Goal: Task Accomplishment & Management: Complete application form

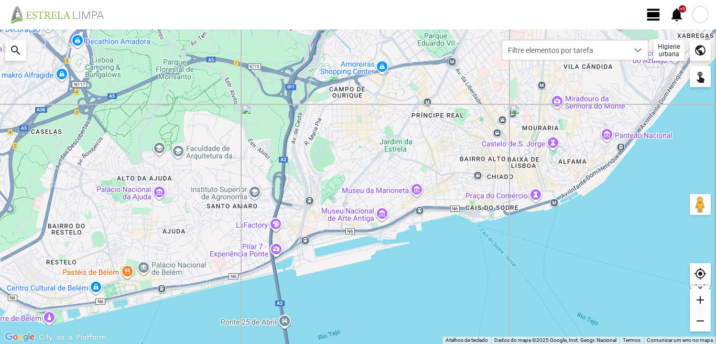
click at [653, 16] on span "view_day" at bounding box center [654, 15] width 16 height 16
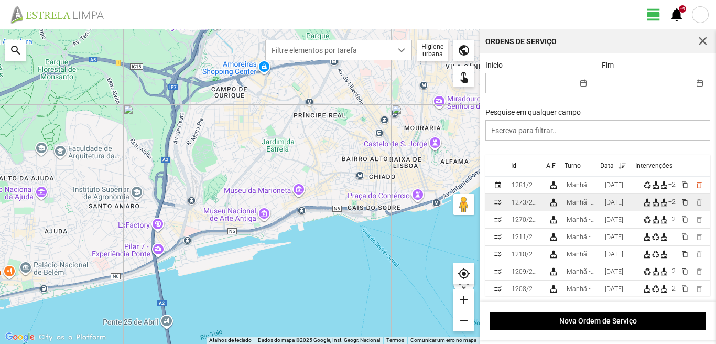
click at [594, 203] on div "Manhã - HU 1" at bounding box center [582, 202] width 30 height 7
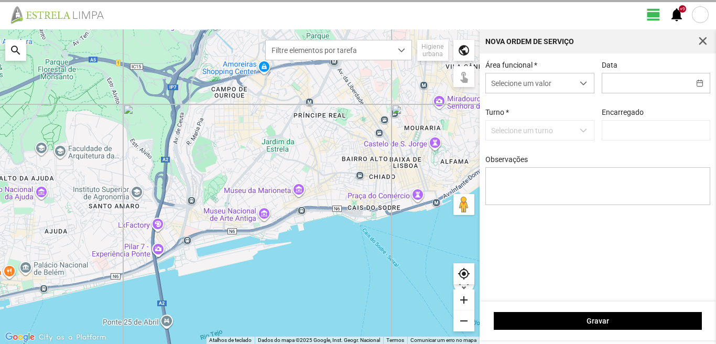
type input "[DATE]"
type textarea "10-descanso 17-44-47-ferias ao serviço-6-22-25-36-39-45-49-50"
type input "[PERSON_NAME]"
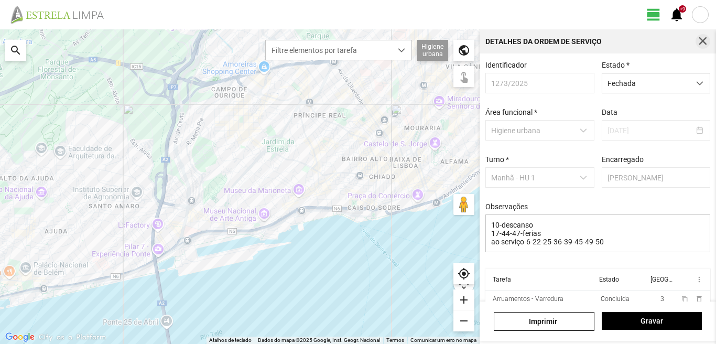
click at [696, 43] on button "button" at bounding box center [703, 41] width 15 height 15
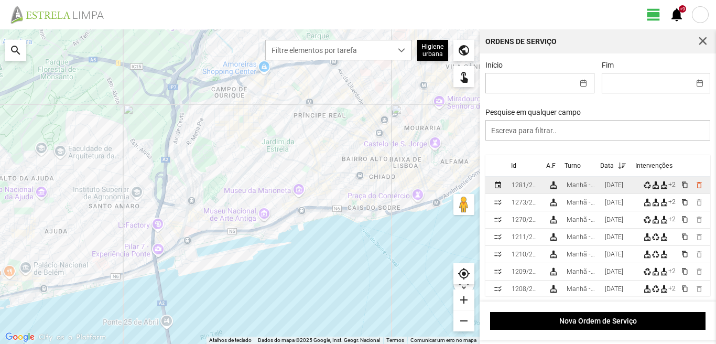
click at [596, 188] on div "Manhã - HU 1" at bounding box center [582, 184] width 30 height 7
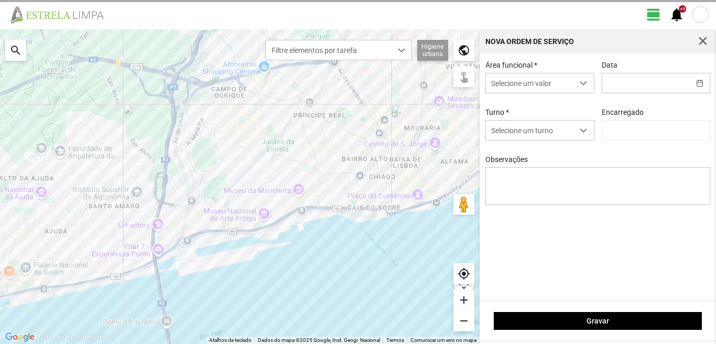
type input "[PERSON_NAME]"
type input "[DATE]"
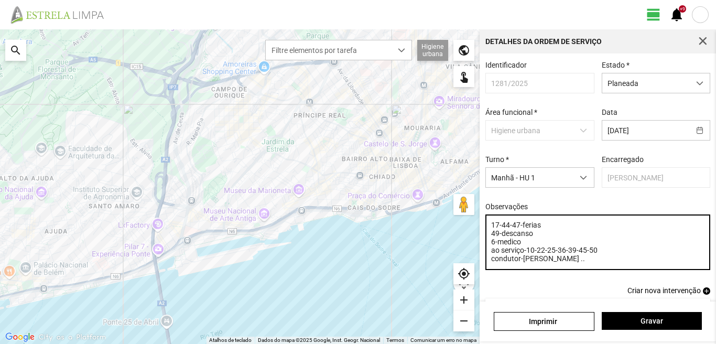
click at [578, 264] on textarea "17-44-47-ferias 49-descanso 6-medico ao serviço-10-22-25-36-39-45-50 condutor-[…" at bounding box center [599, 243] width 226 height 56
click at [576, 263] on textarea "17-44-47-ferias 49-descanso 6-medico ao serviço-10-22-25-36-39-45-50 condutor-[…" at bounding box center [599, 243] width 226 height 56
type textarea "17-44-47-ferias 49-descanso 6-medico ao serviço-10-22-25-36-39-45-50 condutor-[…"
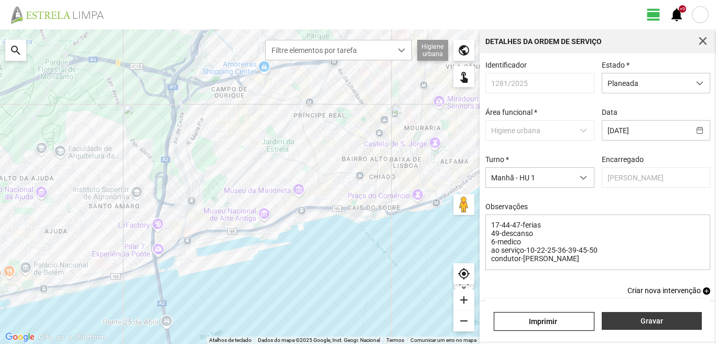
click at [653, 322] on span "Gravar" at bounding box center [651, 321] width 89 height 8
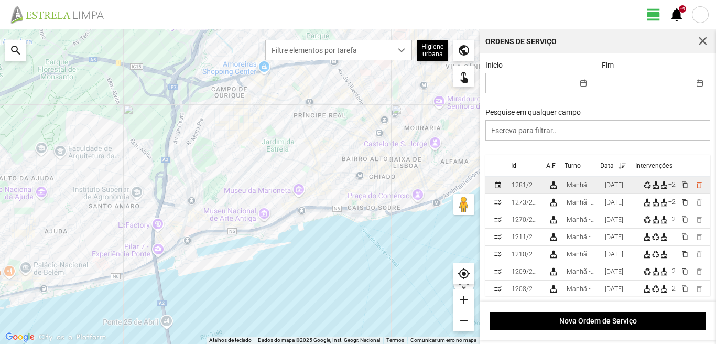
click at [612, 185] on div "[DATE]" at bounding box center [614, 184] width 18 height 7
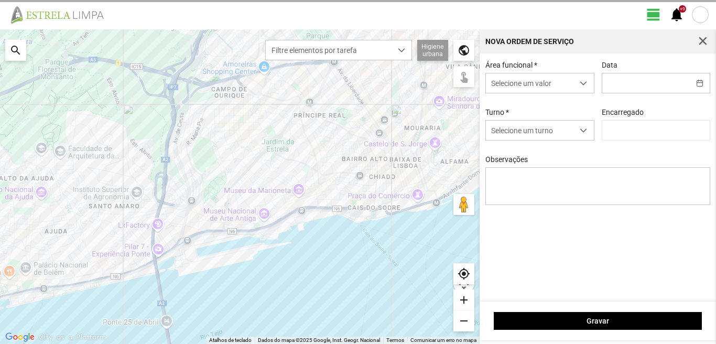
type input "[DATE]"
type textarea "17-44-47-ferias 49-descanso 6-medico ao serviço-10-22-25-36-39-45-50 condutor-[…"
type input "[PERSON_NAME]"
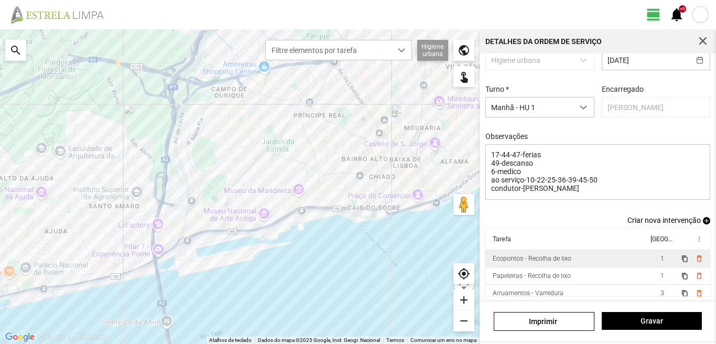
scroll to position [40, 0]
click at [602, 258] on td "Arruamentos - Varredura" at bounding box center [567, 252] width 163 height 17
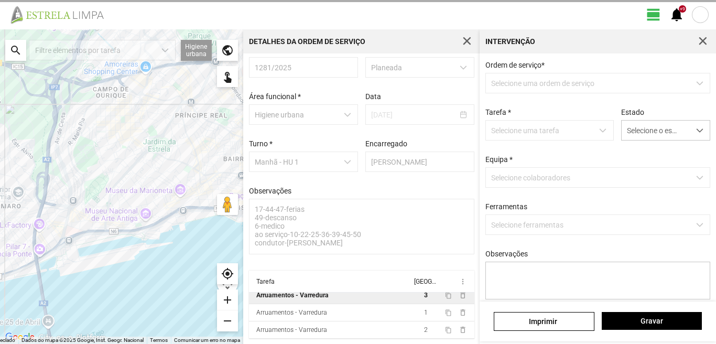
scroll to position [20, 0]
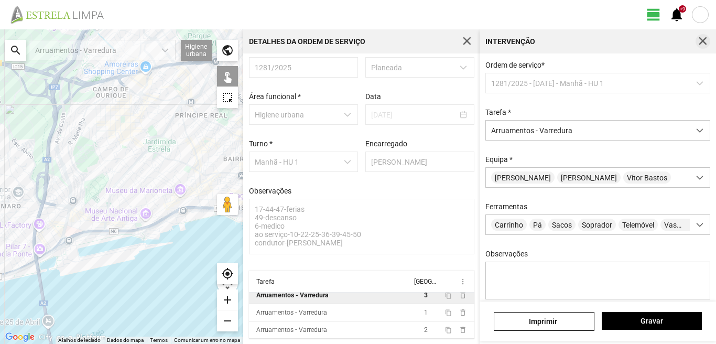
click at [702, 44] on span "button" at bounding box center [703, 41] width 9 height 9
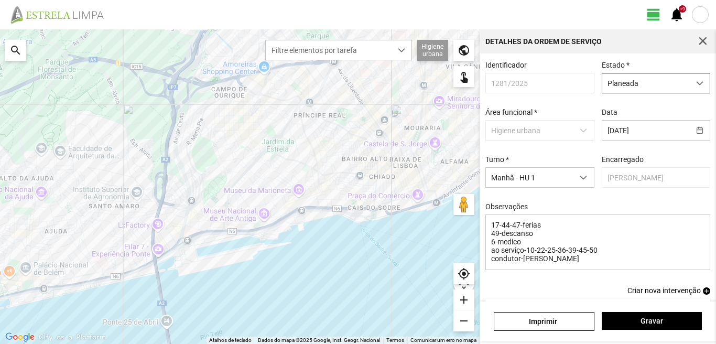
click at [619, 82] on span "Planeada" at bounding box center [647, 82] width 88 height 19
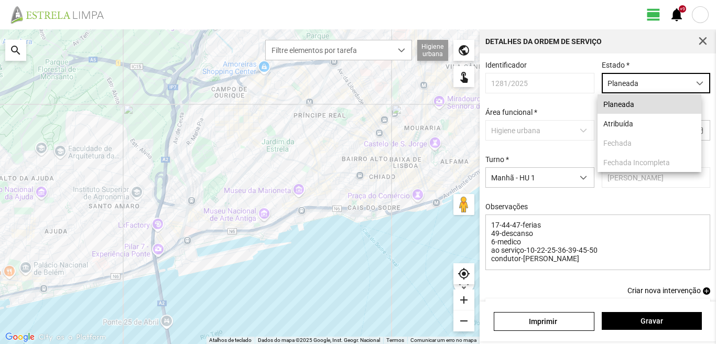
scroll to position [6, 47]
click at [614, 124] on li "Atribuída" at bounding box center [650, 123] width 104 height 19
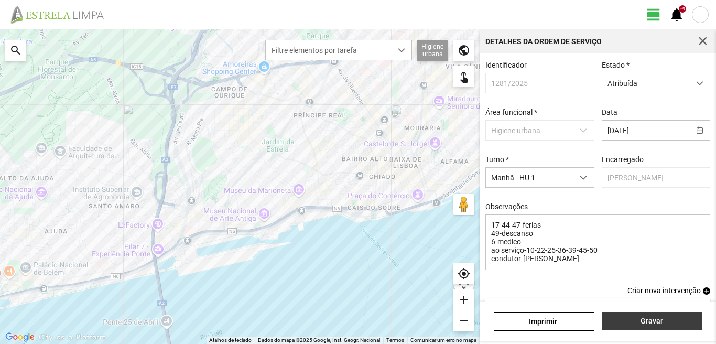
click at [617, 320] on span "Gravar" at bounding box center [651, 321] width 89 height 8
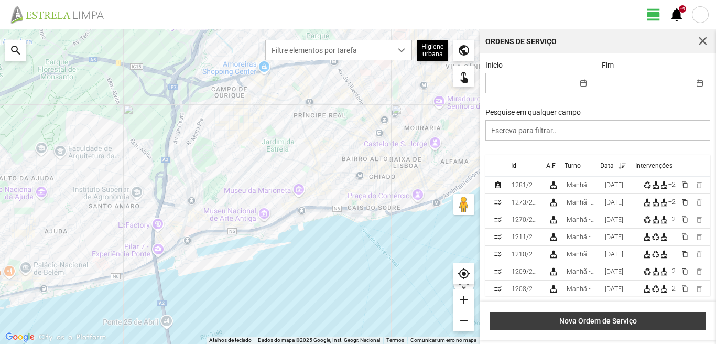
click at [576, 315] on button "Nova Ordem de Serviço" at bounding box center [598, 321] width 216 height 18
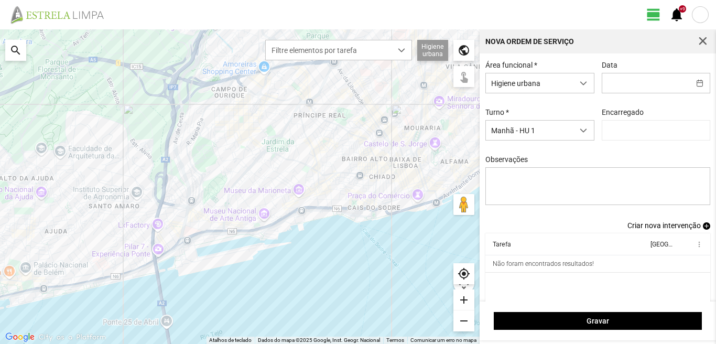
type input "[PERSON_NAME]"
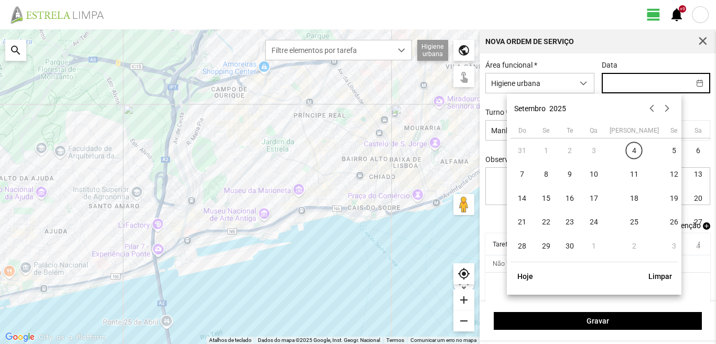
click at [613, 92] on input "text" at bounding box center [647, 82] width 88 height 19
click at [667, 150] on span "5" at bounding box center [675, 150] width 17 height 17
type input "[DATE]"
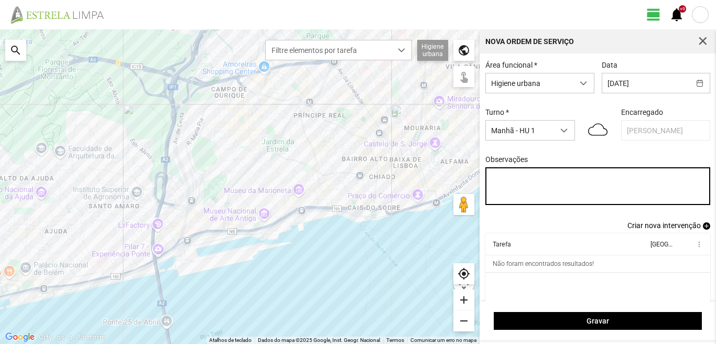
click at [497, 178] on textarea "Observações" at bounding box center [599, 186] width 226 height 38
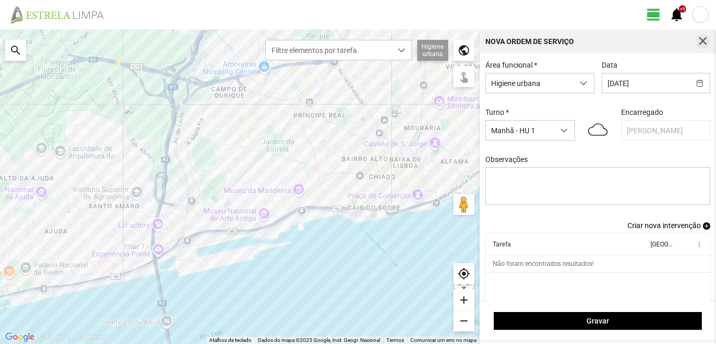
click at [704, 39] on span "button" at bounding box center [703, 41] width 9 height 9
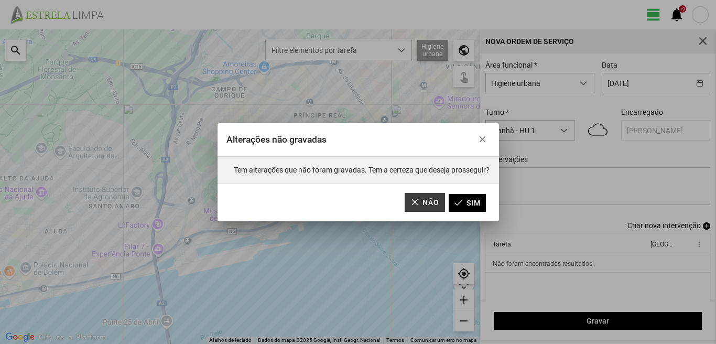
click at [425, 201] on button "Não" at bounding box center [425, 202] width 40 height 19
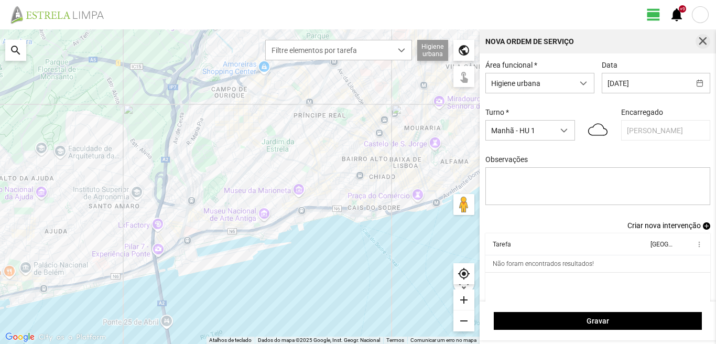
click at [701, 42] on span "button" at bounding box center [703, 41] width 9 height 9
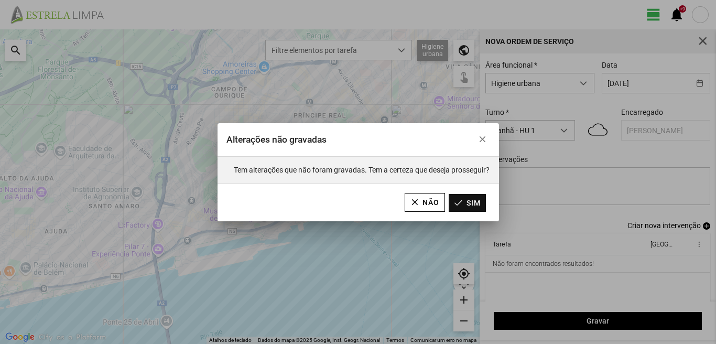
click at [470, 199] on button "Sim" at bounding box center [467, 203] width 37 height 18
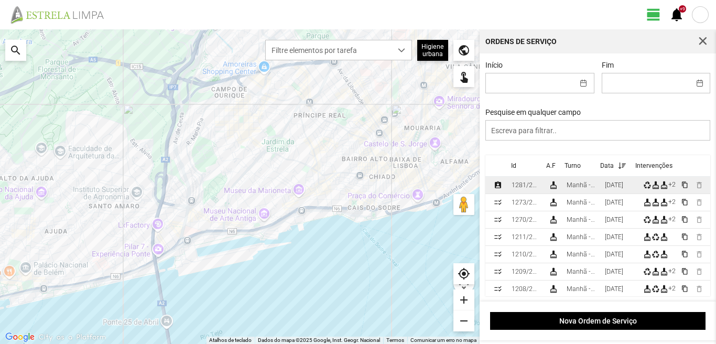
click at [601, 186] on td "Manhã - HU 1" at bounding box center [582, 185] width 38 height 17
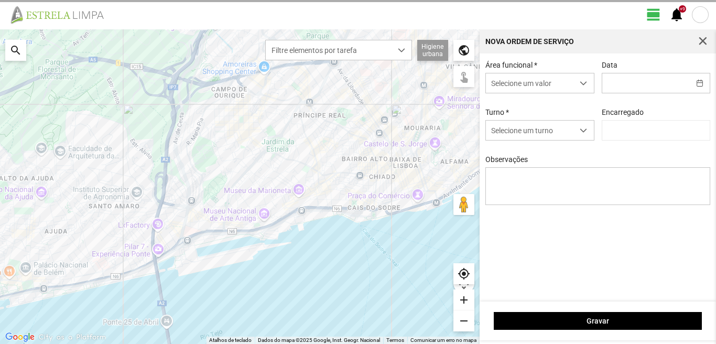
type input "[DATE]"
type textarea "17-44-47-ferias 49-descanso 6-medico ao serviço-10-22-25-36-39-45-50 condutor-[…"
type input "[PERSON_NAME]"
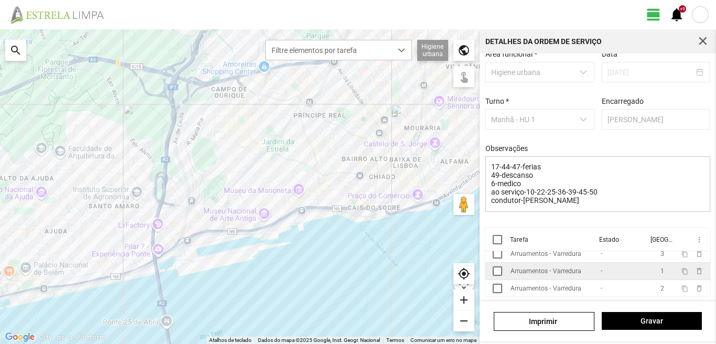
scroll to position [41, 0]
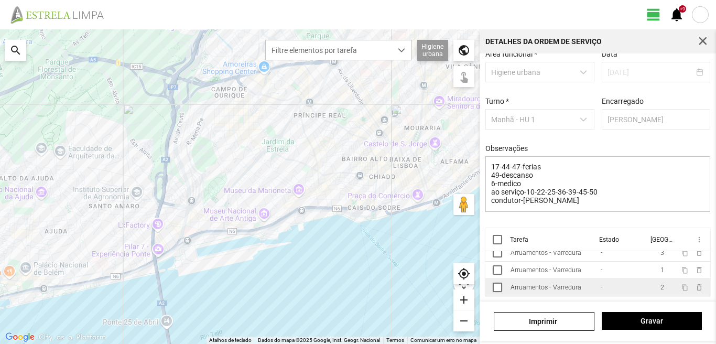
click at [611, 290] on td "-" at bounding box center [621, 287] width 51 height 17
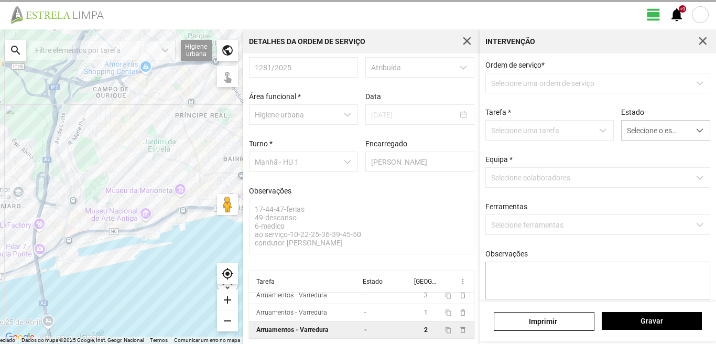
scroll to position [20, 0]
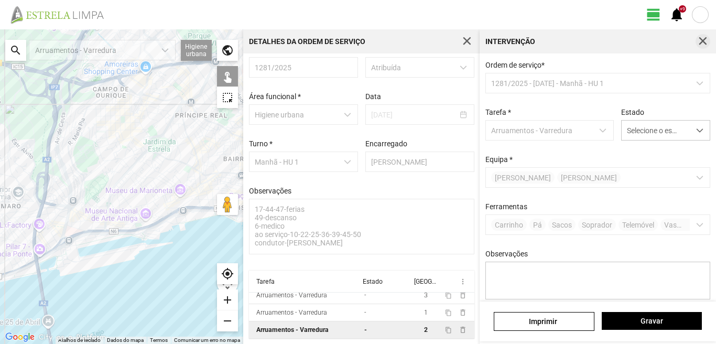
click at [702, 40] on span "button" at bounding box center [703, 41] width 9 height 9
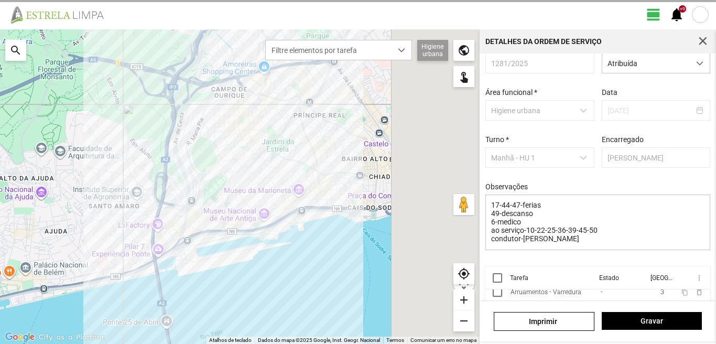
scroll to position [41, 0]
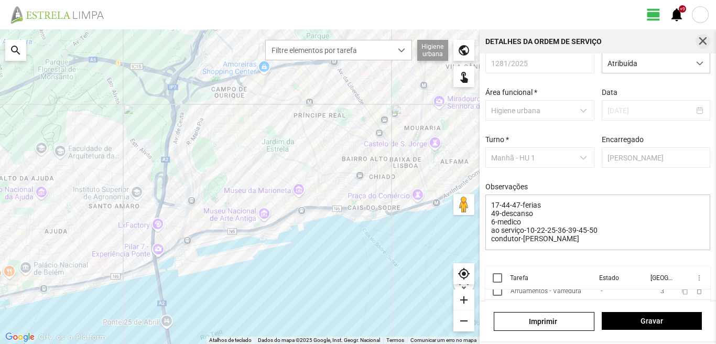
click at [706, 37] on span "button" at bounding box center [703, 41] width 9 height 9
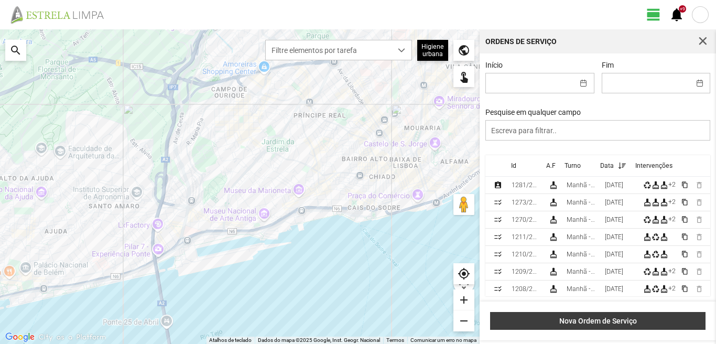
click at [610, 320] on span "Nova Ordem de Serviço" at bounding box center [598, 321] width 205 height 8
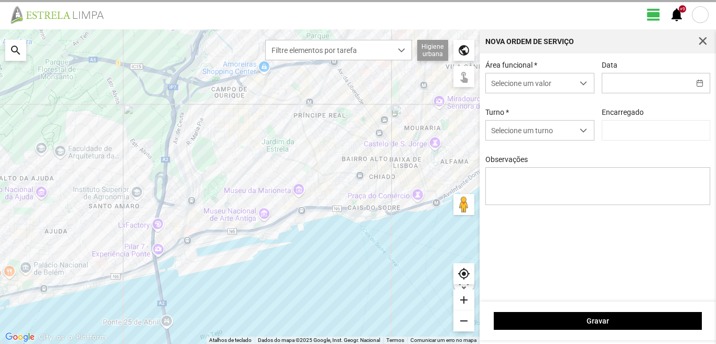
type input "[PERSON_NAME]"
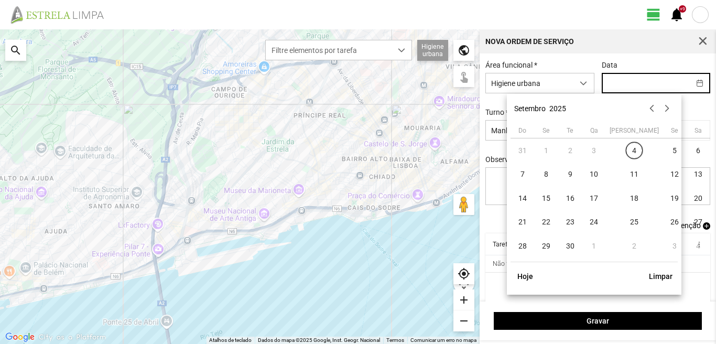
click at [617, 86] on input "text" at bounding box center [647, 82] width 88 height 19
click at [667, 150] on span "5" at bounding box center [675, 150] width 17 height 17
type input "[DATE]"
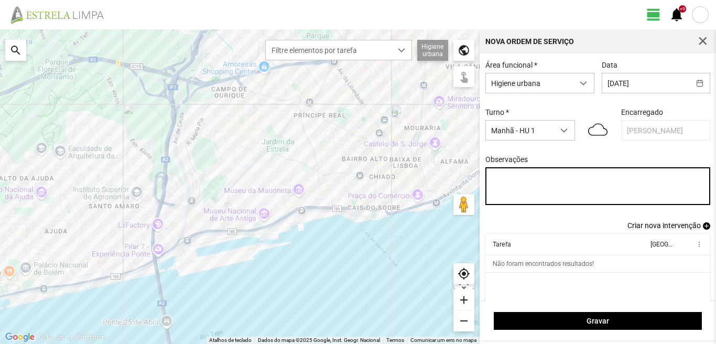
click at [494, 178] on textarea "Observações" at bounding box center [599, 186] width 226 height 38
type textarea "17-44-47-ferias 49-descanso ao serviço-6-10-22-25-36-39-45-50"
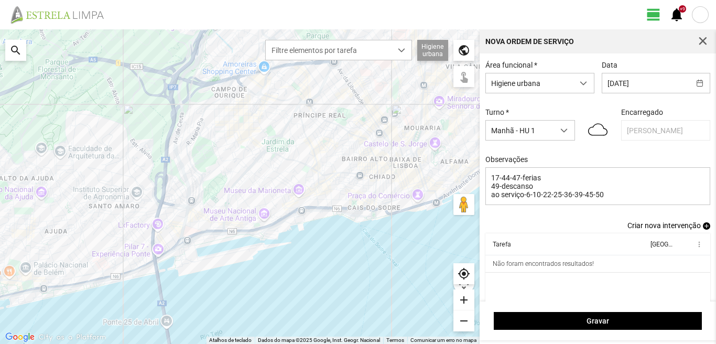
click at [703, 230] on span "add" at bounding box center [706, 225] width 7 height 7
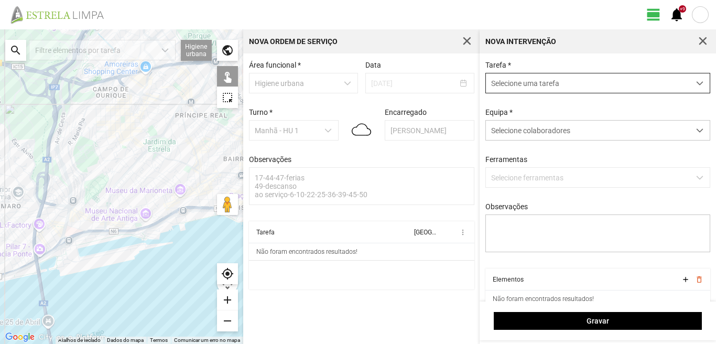
click at [525, 83] on span "Selecione uma tarefa" at bounding box center [588, 82] width 204 height 19
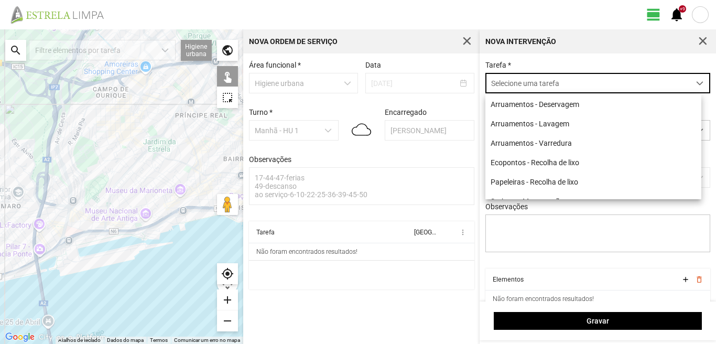
scroll to position [6, 47]
click at [538, 141] on li "Arruamentos - Varredura" at bounding box center [594, 142] width 216 height 19
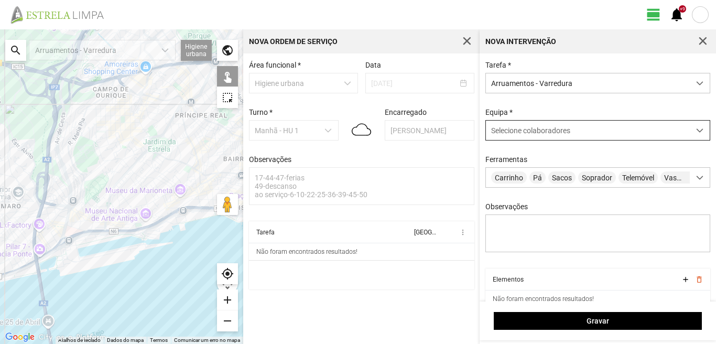
click at [524, 132] on span "Selecione colaboradores" at bounding box center [530, 130] width 79 height 8
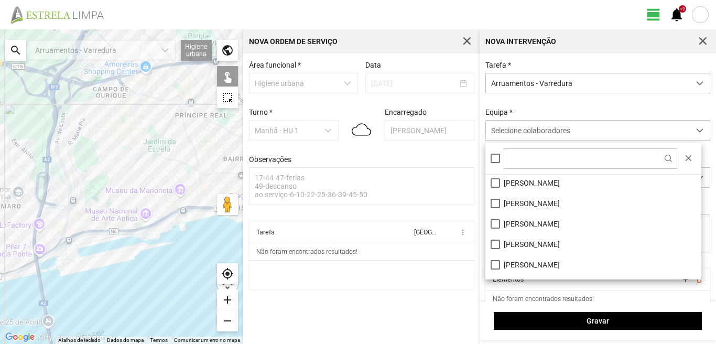
scroll to position [141, 0]
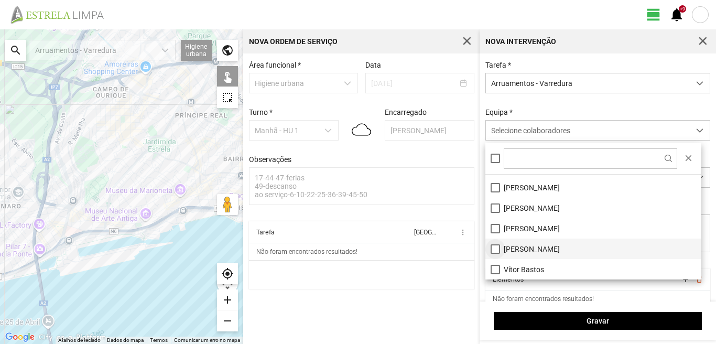
click at [497, 246] on li "[PERSON_NAME]" at bounding box center [594, 249] width 216 height 20
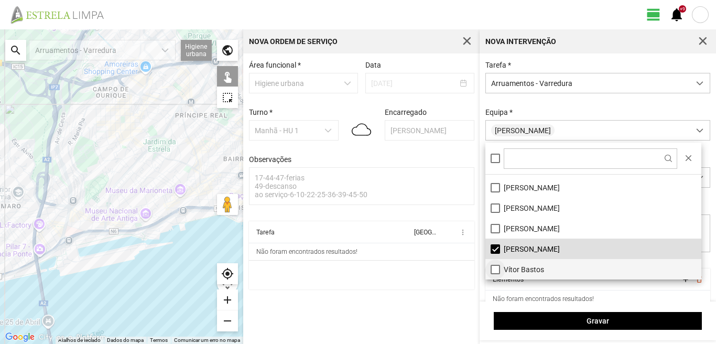
click at [496, 269] on li "Vítor Bastos" at bounding box center [594, 269] width 216 height 20
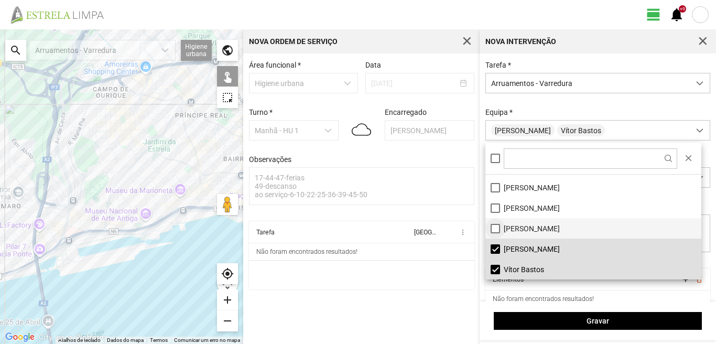
click at [495, 230] on li "[PERSON_NAME]" at bounding box center [594, 228] width 216 height 20
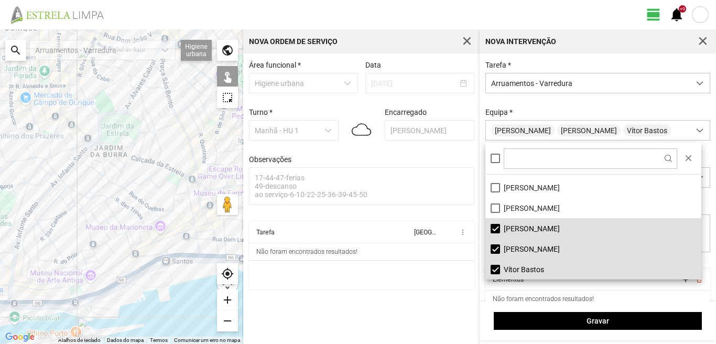
click at [186, 184] on div at bounding box center [121, 186] width 243 height 315
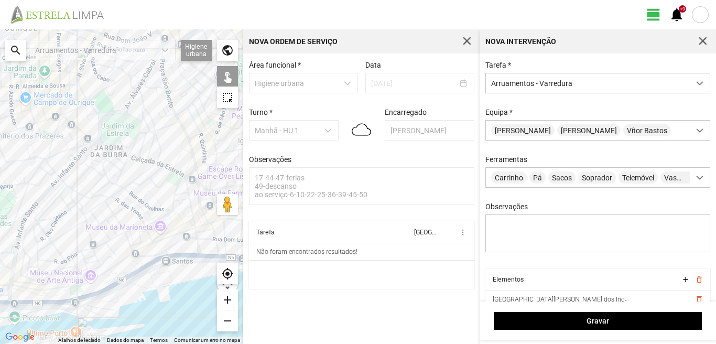
click at [180, 195] on div at bounding box center [121, 186] width 243 height 315
click at [191, 209] on div at bounding box center [121, 186] width 243 height 315
click at [191, 215] on div at bounding box center [121, 186] width 243 height 315
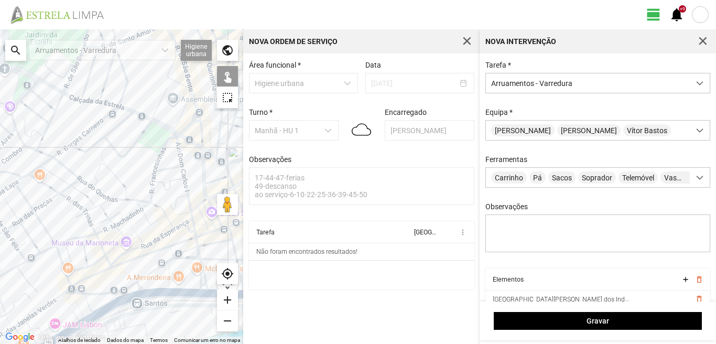
click at [190, 211] on div at bounding box center [121, 186] width 243 height 315
click at [187, 198] on div at bounding box center [121, 186] width 243 height 315
click at [180, 219] on div at bounding box center [121, 186] width 243 height 315
click at [191, 214] on div at bounding box center [121, 186] width 243 height 315
click at [193, 225] on div at bounding box center [121, 186] width 243 height 315
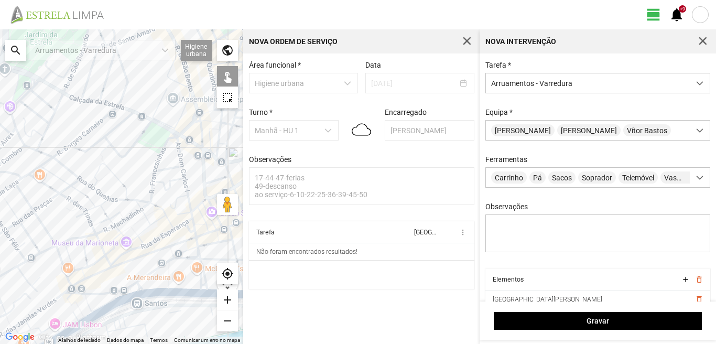
click at [187, 229] on div at bounding box center [121, 186] width 243 height 315
click at [189, 220] on div at bounding box center [121, 186] width 243 height 315
click at [196, 234] on div at bounding box center [121, 186] width 243 height 315
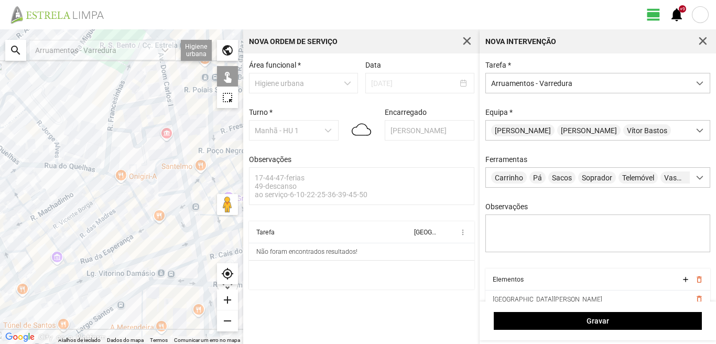
click at [197, 246] on div at bounding box center [121, 186] width 243 height 315
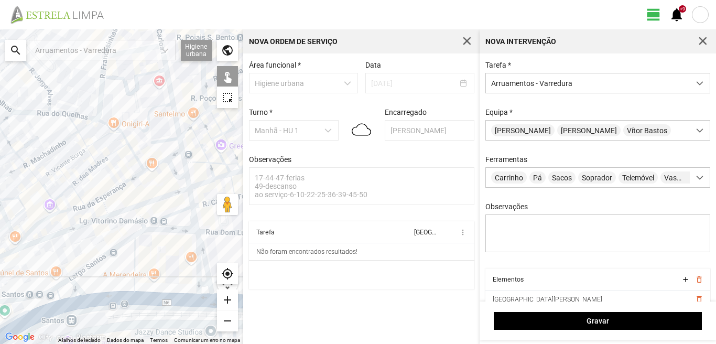
drag, startPoint x: 178, startPoint y: 261, endPoint x: 168, endPoint y: 205, distance: 56.9
click at [168, 206] on div at bounding box center [121, 186] width 243 height 315
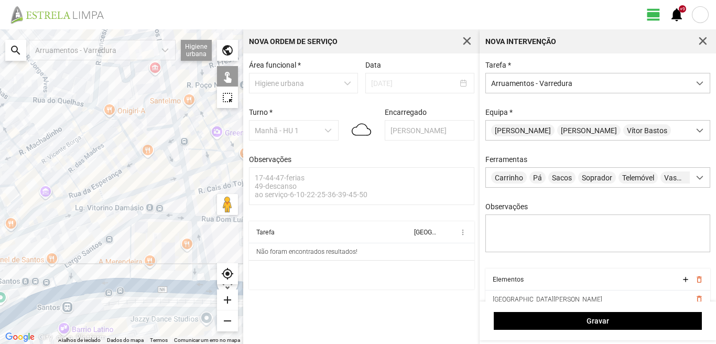
click at [175, 198] on div at bounding box center [121, 186] width 243 height 315
click at [190, 205] on div at bounding box center [121, 186] width 243 height 315
click at [196, 227] on div at bounding box center [121, 186] width 243 height 315
click at [191, 237] on div at bounding box center [121, 186] width 243 height 315
click at [197, 271] on div at bounding box center [121, 186] width 243 height 315
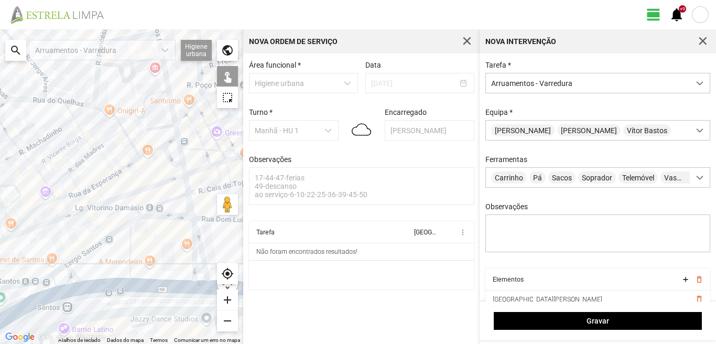
click at [198, 283] on div at bounding box center [121, 186] width 243 height 315
click at [129, 233] on div at bounding box center [121, 186] width 243 height 315
click at [146, 217] on div at bounding box center [121, 186] width 243 height 315
click at [99, 242] on div at bounding box center [121, 186] width 243 height 315
click at [107, 286] on div at bounding box center [121, 186] width 243 height 315
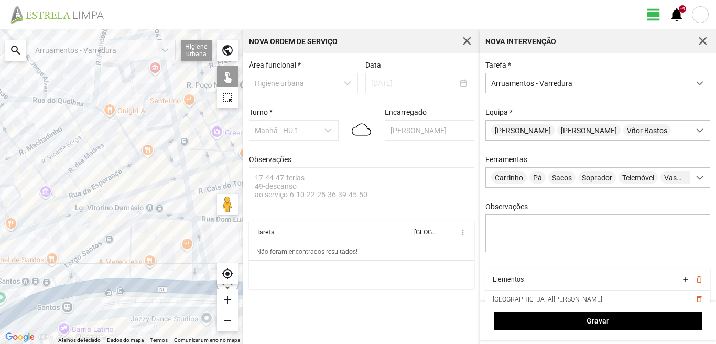
click at [72, 278] on div at bounding box center [121, 186] width 243 height 315
click at [58, 270] on div at bounding box center [121, 186] width 243 height 315
click at [52, 283] on div at bounding box center [121, 186] width 243 height 315
click at [58, 292] on div at bounding box center [121, 186] width 243 height 315
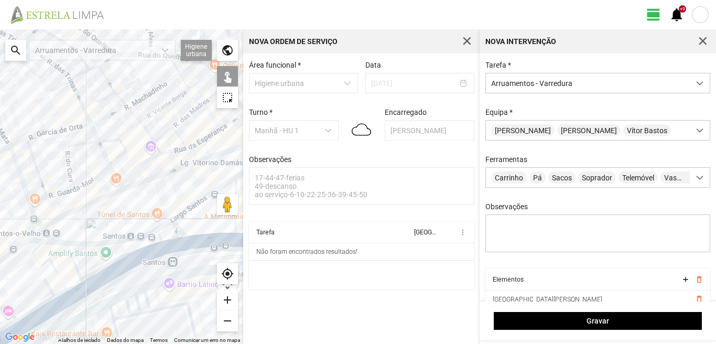
drag, startPoint x: 67, startPoint y: 281, endPoint x: 172, endPoint y: 235, distance: 114.7
click at [172, 235] on div at bounding box center [121, 186] width 243 height 315
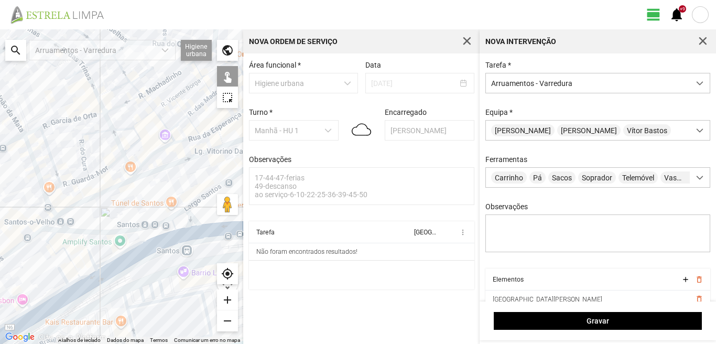
click at [87, 250] on div at bounding box center [121, 186] width 243 height 315
click at [52, 237] on div at bounding box center [121, 186] width 243 height 315
click at [51, 246] on div at bounding box center [121, 186] width 243 height 315
click at [89, 273] on div at bounding box center [121, 186] width 243 height 315
click at [74, 283] on div at bounding box center [121, 186] width 243 height 315
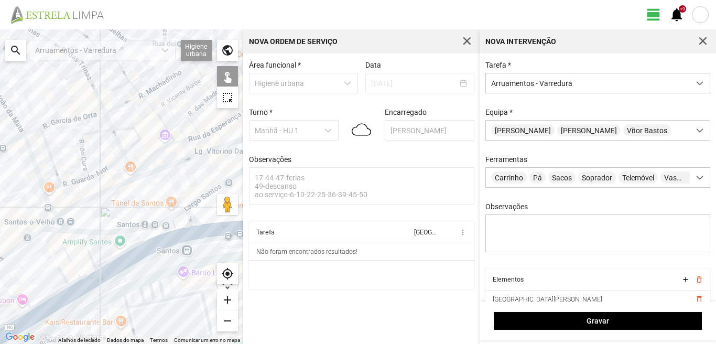
click at [62, 275] on div at bounding box center [121, 186] width 243 height 315
click at [78, 290] on div at bounding box center [121, 186] width 243 height 315
click at [63, 303] on div at bounding box center [121, 186] width 243 height 315
click at [57, 294] on div at bounding box center [121, 186] width 243 height 315
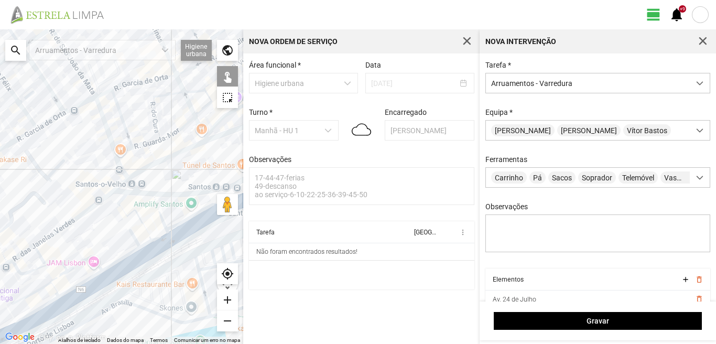
drag, startPoint x: 52, startPoint y: 275, endPoint x: 110, endPoint y: 243, distance: 66.0
click at [110, 244] on div at bounding box center [121, 186] width 243 height 315
click at [77, 264] on div at bounding box center [121, 186] width 243 height 315
click at [55, 260] on div at bounding box center [121, 186] width 243 height 315
click at [62, 274] on div at bounding box center [121, 186] width 243 height 315
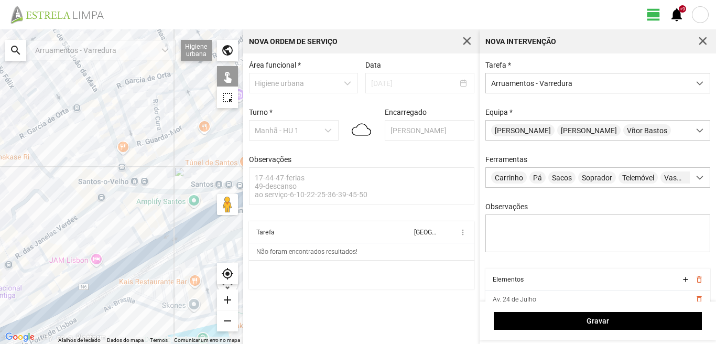
click at [49, 284] on div at bounding box center [121, 186] width 243 height 315
click at [55, 283] on div at bounding box center [121, 186] width 243 height 315
click at [84, 284] on div at bounding box center [121, 186] width 243 height 315
click at [84, 282] on div at bounding box center [121, 186] width 243 height 315
click at [84, 293] on div at bounding box center [121, 186] width 243 height 315
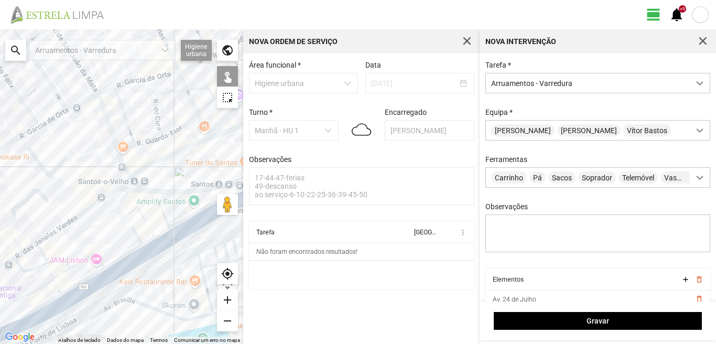
click at [50, 301] on div at bounding box center [121, 186] width 243 height 315
click at [50, 315] on div at bounding box center [121, 186] width 243 height 315
click at [51, 314] on div at bounding box center [121, 186] width 243 height 315
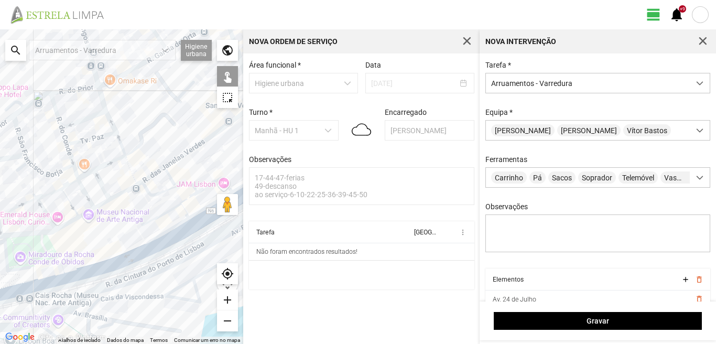
drag, startPoint x: 51, startPoint y: 293, endPoint x: 179, endPoint y: 216, distance: 149.6
click at [179, 216] on div at bounding box center [121, 186] width 243 height 315
click at [39, 285] on div at bounding box center [121, 186] width 243 height 315
click at [40, 278] on div at bounding box center [121, 186] width 243 height 315
click at [52, 287] on div at bounding box center [121, 186] width 243 height 315
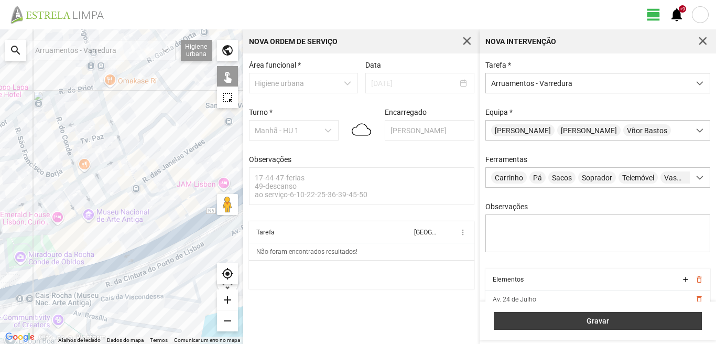
click at [581, 322] on span "Gravar" at bounding box center [598, 321] width 197 height 8
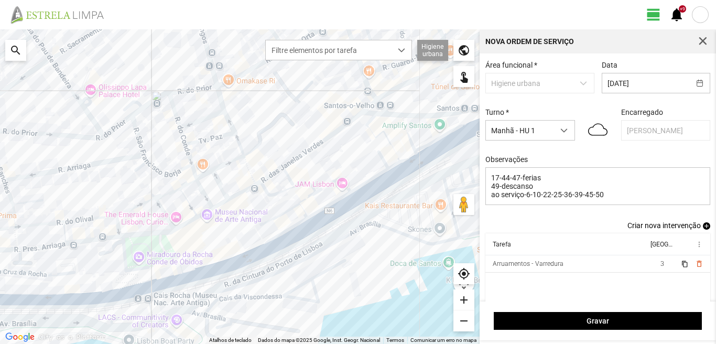
click at [703, 229] on span "add" at bounding box center [706, 225] width 7 height 7
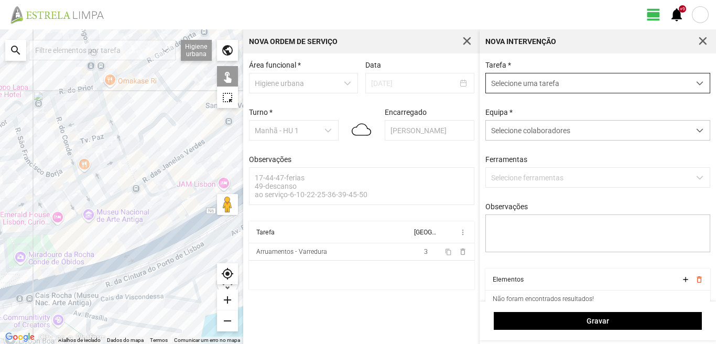
click at [532, 85] on span "Selecione uma tarefa" at bounding box center [588, 82] width 204 height 19
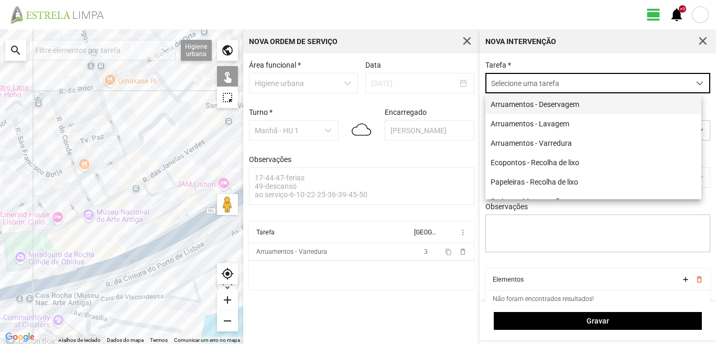
scroll to position [6, 47]
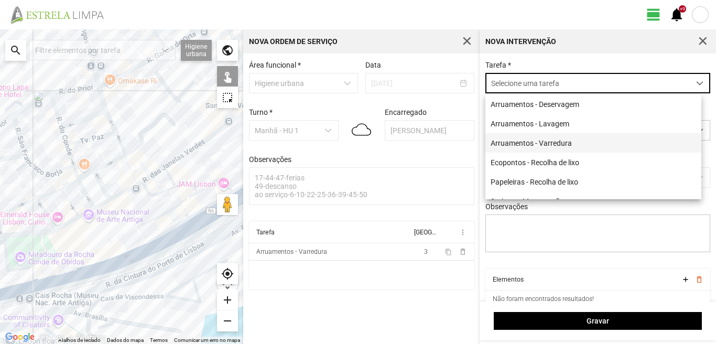
click at [542, 139] on li "Arruamentos - Varredura" at bounding box center [594, 142] width 216 height 19
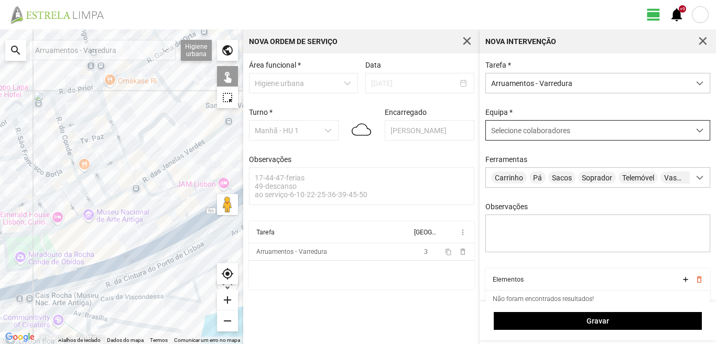
click at [541, 135] on span "Selecione colaboradores" at bounding box center [530, 130] width 79 height 8
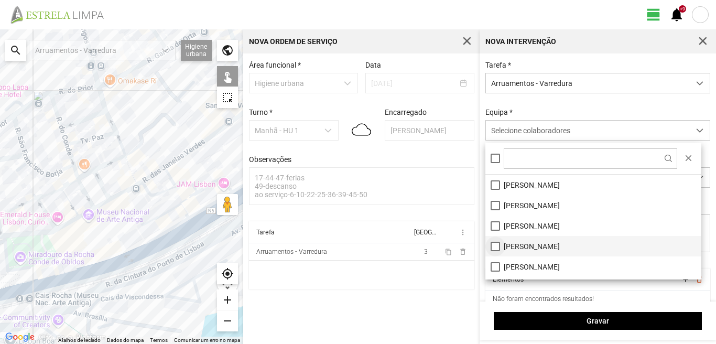
scroll to position [52, 0]
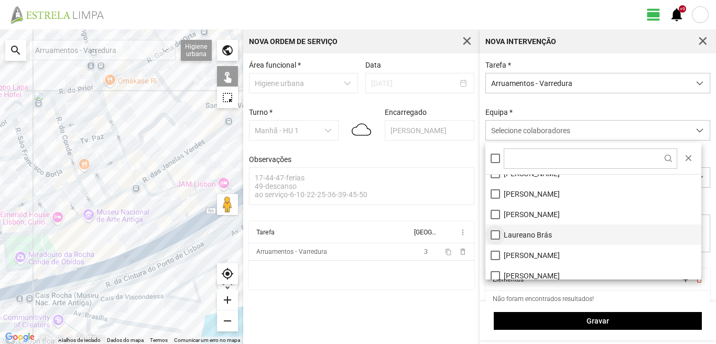
click at [496, 233] on li "Laureano Brás" at bounding box center [594, 234] width 216 height 20
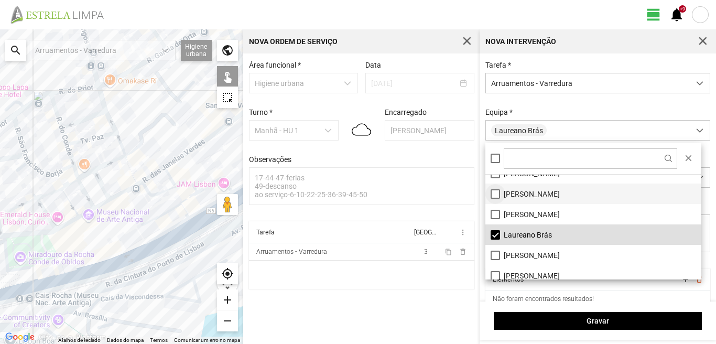
click at [498, 190] on li "[PERSON_NAME]" at bounding box center [594, 194] width 216 height 20
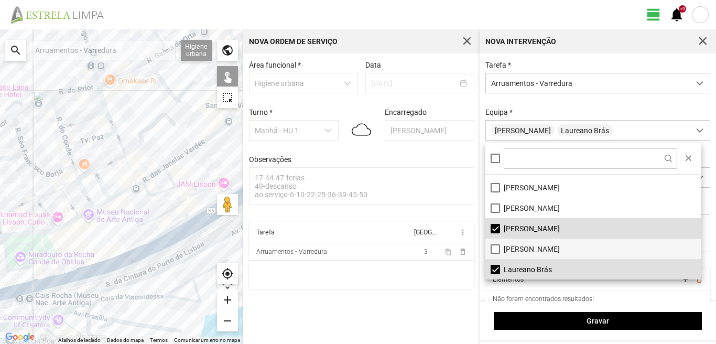
scroll to position [0, 0]
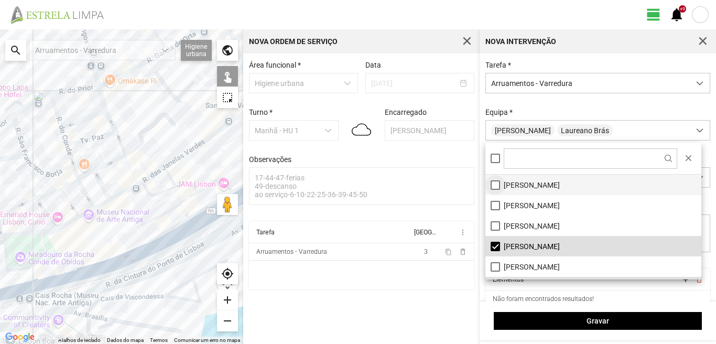
click at [494, 185] on li "[PERSON_NAME]" at bounding box center [594, 185] width 216 height 20
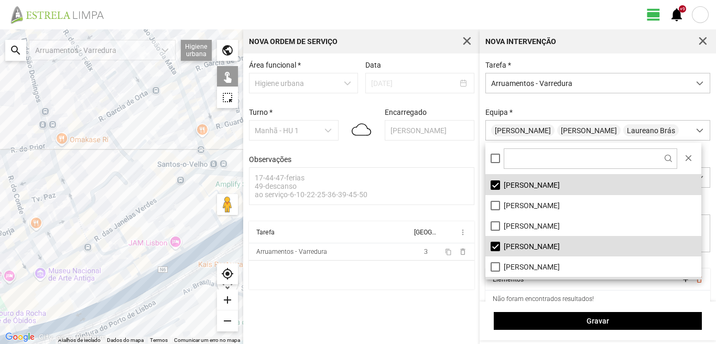
drag, startPoint x: 32, startPoint y: 184, endPoint x: 0, endPoint y: 262, distance: 84.4
click at [0, 261] on div at bounding box center [121, 186] width 243 height 315
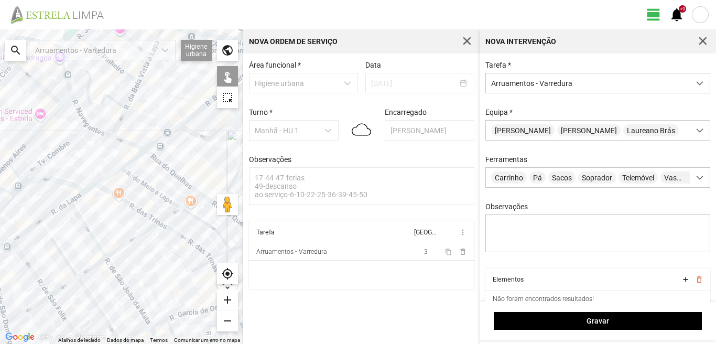
drag, startPoint x: 100, startPoint y: 121, endPoint x: 93, endPoint y: 290, distance: 169.0
click at [82, 301] on div at bounding box center [121, 186] width 243 height 315
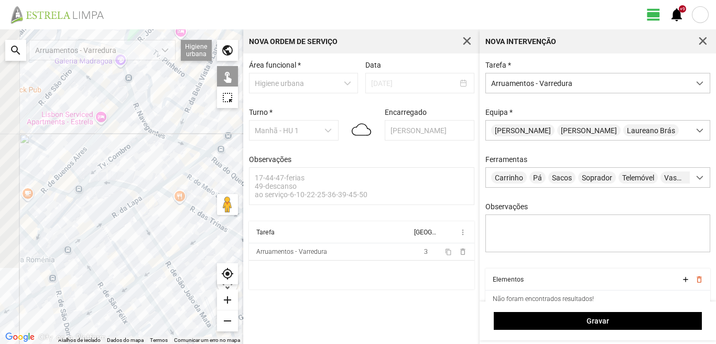
drag, startPoint x: 28, startPoint y: 275, endPoint x: 77, endPoint y: 269, distance: 49.6
click at [77, 269] on div at bounding box center [121, 186] width 243 height 315
click at [65, 252] on div at bounding box center [121, 186] width 243 height 315
click at [92, 234] on div at bounding box center [121, 186] width 243 height 315
click at [117, 213] on div at bounding box center [121, 186] width 243 height 315
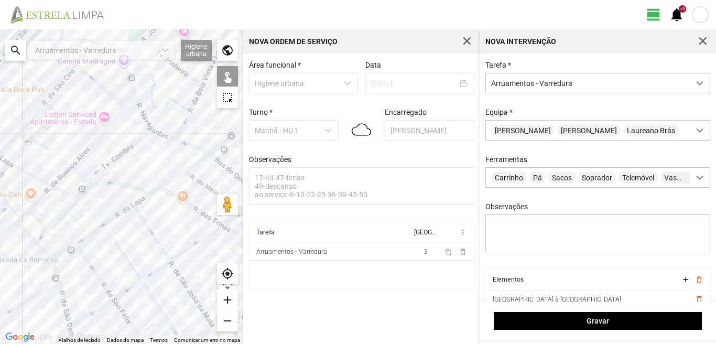
click at [94, 271] on div at bounding box center [121, 186] width 243 height 315
click at [55, 276] on div at bounding box center [121, 186] width 243 height 315
click at [63, 304] on div at bounding box center [121, 186] width 243 height 315
click at [91, 313] on div at bounding box center [121, 186] width 243 height 315
click at [128, 287] on div at bounding box center [121, 186] width 243 height 315
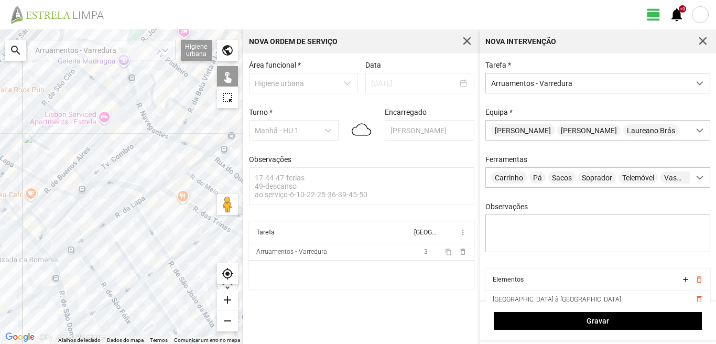
click at [125, 258] on div at bounding box center [121, 186] width 243 height 315
click at [109, 232] on div at bounding box center [121, 186] width 243 height 315
click at [148, 231] on div at bounding box center [121, 186] width 243 height 315
click at [146, 276] on div at bounding box center [121, 186] width 243 height 315
click at [180, 255] on div at bounding box center [121, 186] width 243 height 315
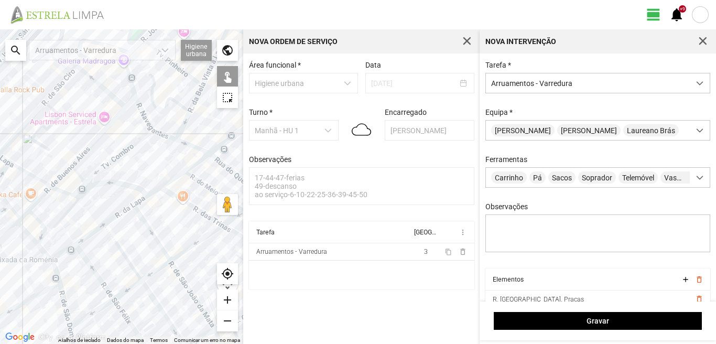
click at [180, 277] on div at bounding box center [121, 186] width 243 height 315
click at [184, 278] on div at bounding box center [121, 186] width 243 height 315
click at [178, 278] on div at bounding box center [121, 186] width 243 height 315
click at [173, 276] on div at bounding box center [121, 186] width 243 height 315
click at [175, 276] on div at bounding box center [121, 186] width 243 height 315
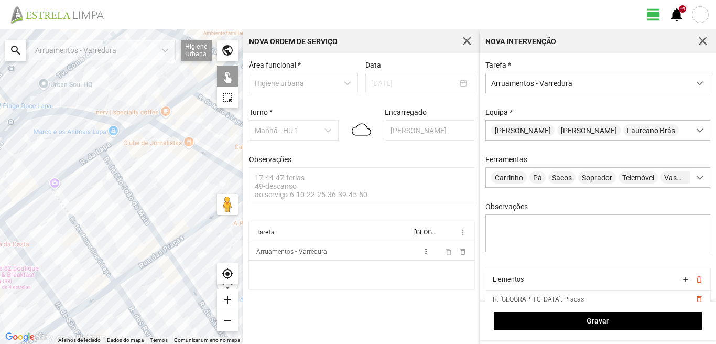
click at [175, 276] on div at bounding box center [121, 186] width 243 height 315
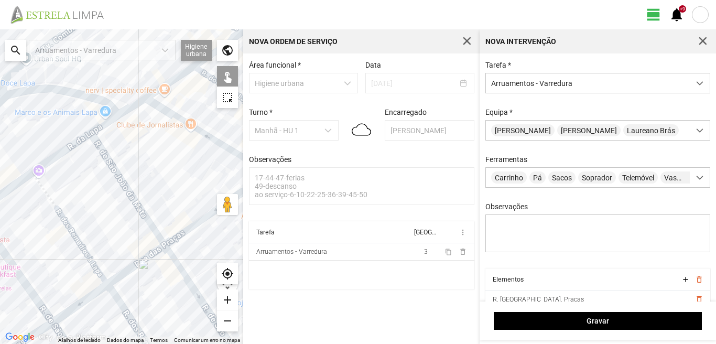
click at [180, 270] on div at bounding box center [121, 186] width 243 height 315
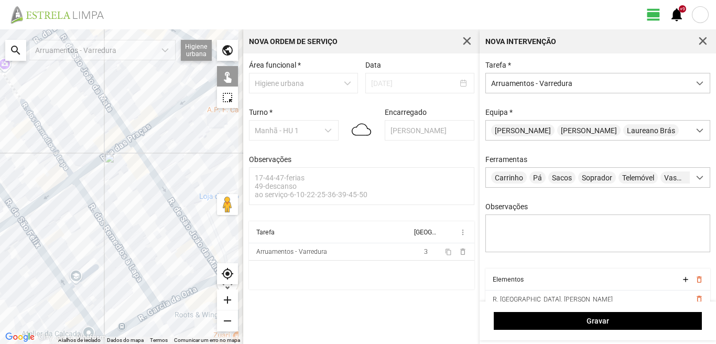
drag, startPoint x: 174, startPoint y: 273, endPoint x: 138, endPoint y: 163, distance: 115.4
click at [138, 163] on div at bounding box center [121, 186] width 243 height 315
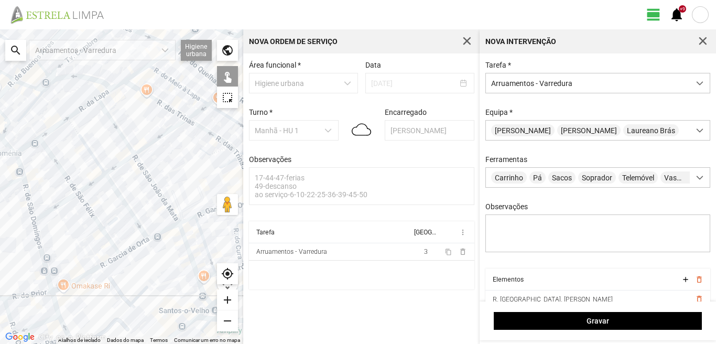
click at [121, 198] on div at bounding box center [121, 186] width 243 height 315
click at [93, 215] on div at bounding box center [121, 186] width 243 height 315
click at [38, 248] on div at bounding box center [121, 186] width 243 height 315
click at [40, 247] on div at bounding box center [121, 186] width 243 height 315
click at [72, 279] on div at bounding box center [121, 186] width 243 height 315
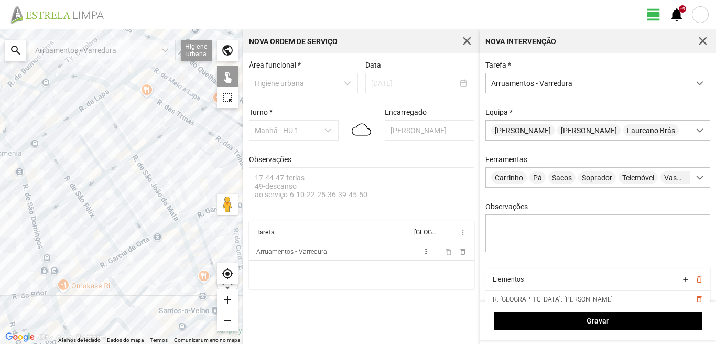
click at [72, 283] on div at bounding box center [121, 186] width 243 height 315
click at [92, 270] on div at bounding box center [121, 186] width 243 height 315
click at [134, 248] on div at bounding box center [121, 186] width 243 height 315
click at [160, 233] on div at bounding box center [121, 186] width 243 height 315
click at [182, 222] on div at bounding box center [121, 186] width 243 height 315
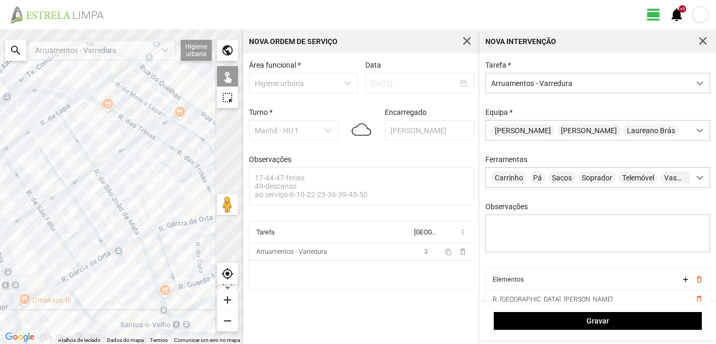
drag, startPoint x: 184, startPoint y: 227, endPoint x: 119, endPoint y: 249, distance: 69.2
click at [119, 249] on div at bounding box center [121, 186] width 243 height 315
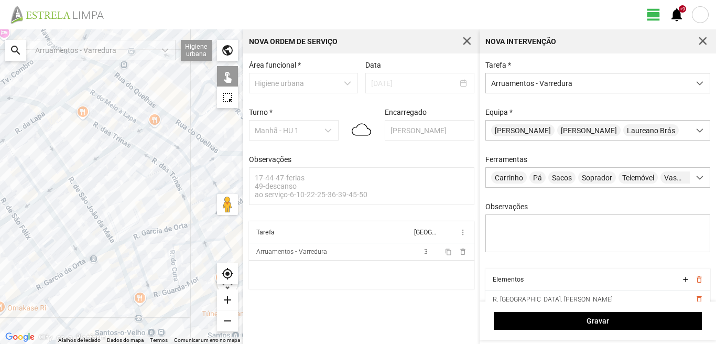
click at [151, 231] on div at bounding box center [121, 186] width 243 height 315
click at [97, 125] on div at bounding box center [121, 186] width 243 height 315
click at [134, 149] on div at bounding box center [121, 186] width 243 height 315
click at [119, 109] on div at bounding box center [121, 186] width 243 height 315
click at [167, 140] on div at bounding box center [121, 186] width 243 height 315
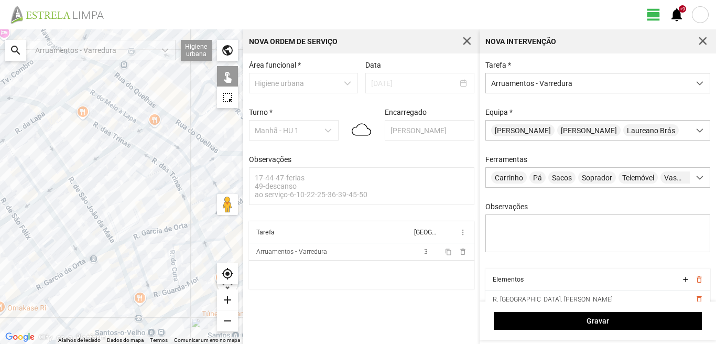
click at [180, 191] on div at bounding box center [121, 186] width 243 height 315
click at [193, 214] on div at bounding box center [121, 186] width 243 height 315
click at [198, 226] on div at bounding box center [121, 186] width 243 height 315
click at [176, 264] on div at bounding box center [121, 186] width 243 height 315
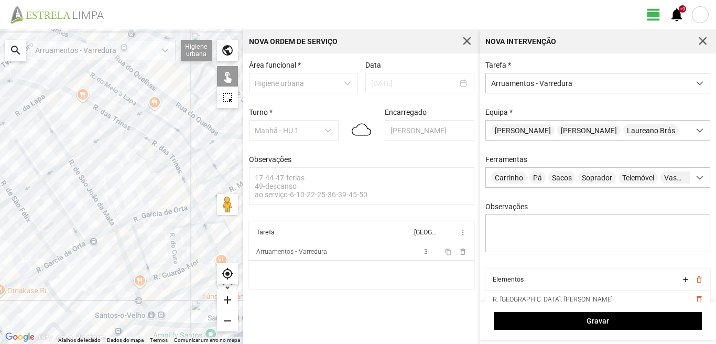
drag, startPoint x: 159, startPoint y: 274, endPoint x: 159, endPoint y: 241, distance: 33.0
click at [159, 241] on div at bounding box center [121, 186] width 243 height 315
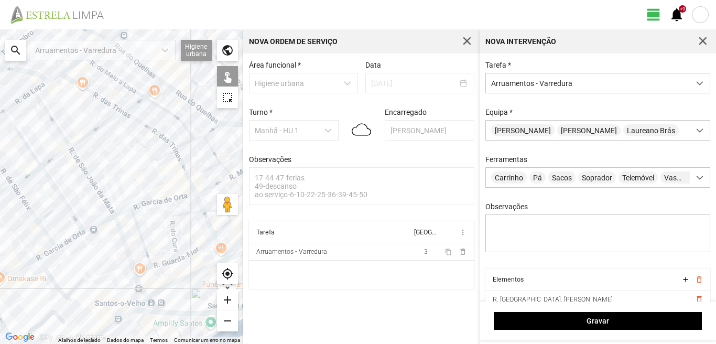
click at [168, 262] on div at bounding box center [121, 186] width 243 height 315
click at [159, 263] on div at bounding box center [121, 186] width 243 height 315
click at [146, 251] on div at bounding box center [121, 186] width 243 height 315
click at [126, 253] on div at bounding box center [121, 186] width 243 height 315
click at [198, 247] on div at bounding box center [121, 186] width 243 height 315
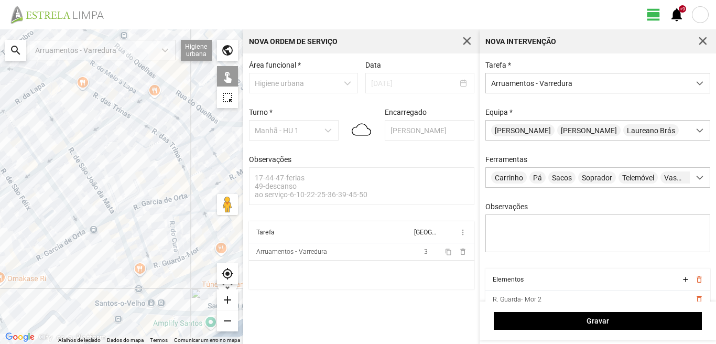
click at [169, 267] on div at bounding box center [121, 186] width 243 height 315
click at [138, 281] on div at bounding box center [121, 186] width 243 height 315
click at [139, 268] on div at bounding box center [121, 186] width 243 height 315
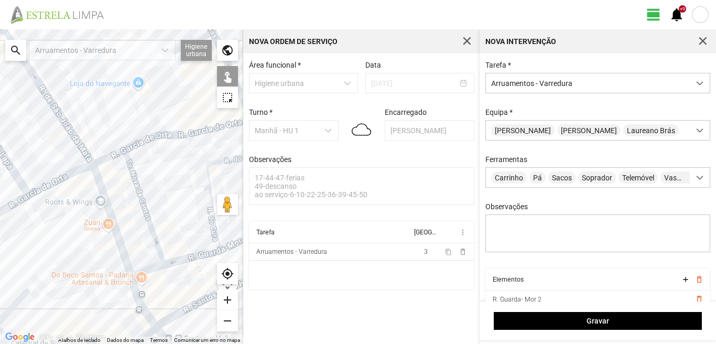
click at [145, 271] on div at bounding box center [121, 186] width 243 height 315
click at [132, 291] on div at bounding box center [121, 186] width 243 height 315
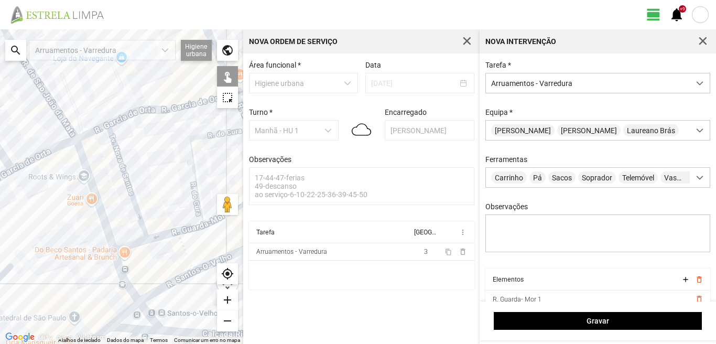
drag, startPoint x: 156, startPoint y: 265, endPoint x: 137, endPoint y: 229, distance: 41.3
click at [138, 232] on div at bounding box center [121, 186] width 243 height 315
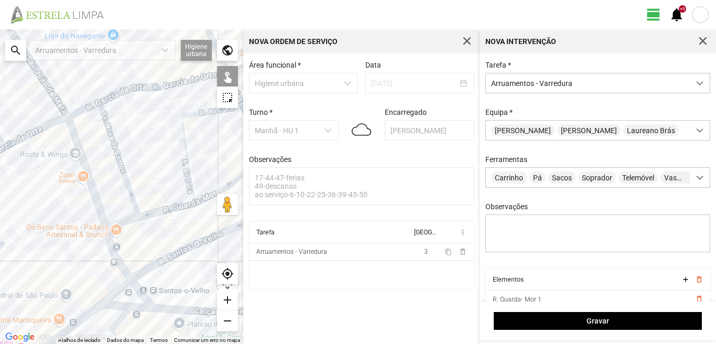
click at [139, 291] on div at bounding box center [121, 186] width 243 height 315
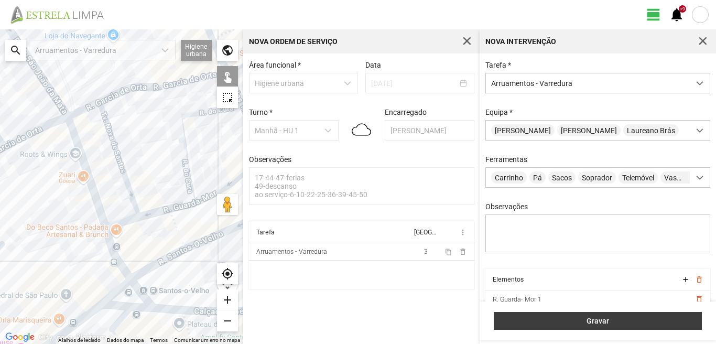
click at [532, 314] on button "Gravar" at bounding box center [598, 321] width 208 height 18
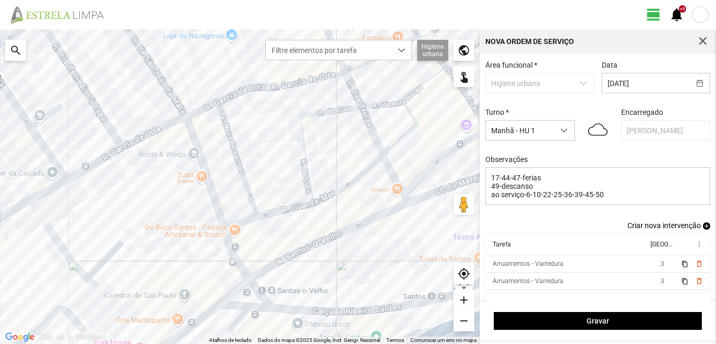
click at [703, 227] on span "add" at bounding box center [706, 225] width 7 height 7
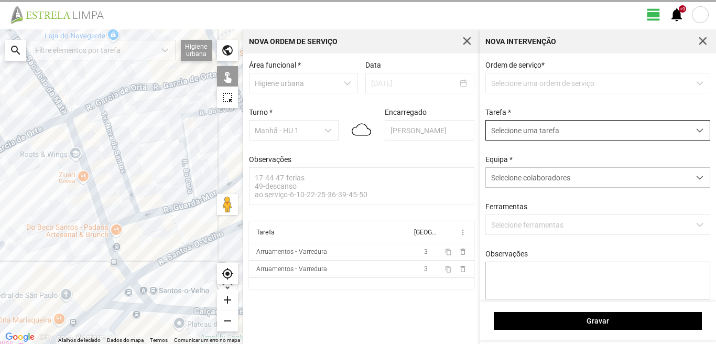
click at [574, 130] on span "Selecione uma tarefa" at bounding box center [588, 130] width 204 height 19
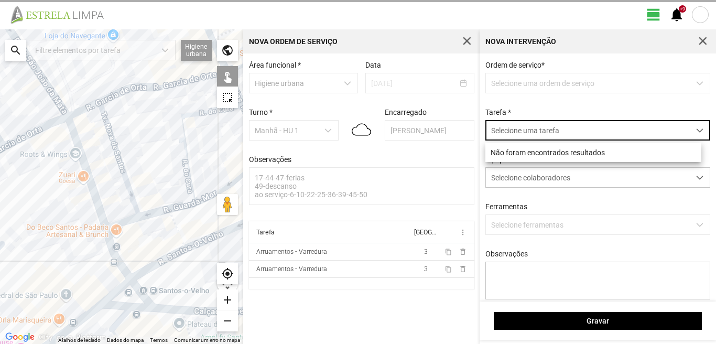
scroll to position [6, 47]
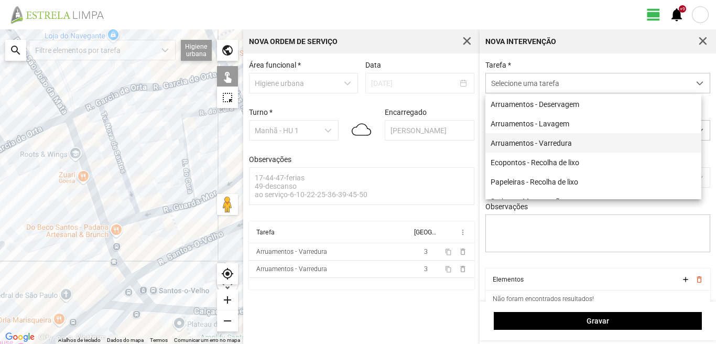
click at [541, 142] on li "Arruamentos - Varredura" at bounding box center [594, 142] width 216 height 19
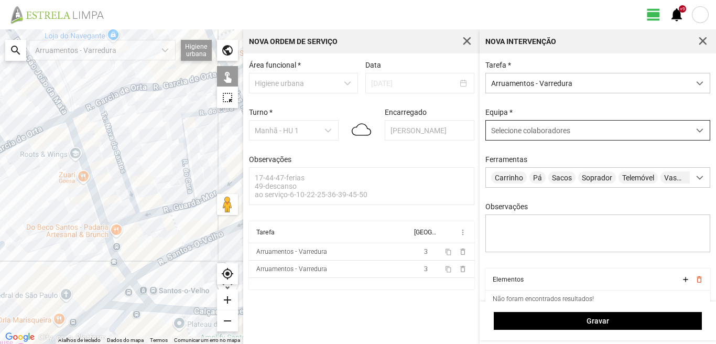
click at [539, 127] on span "Selecione colaboradores" at bounding box center [530, 130] width 79 height 8
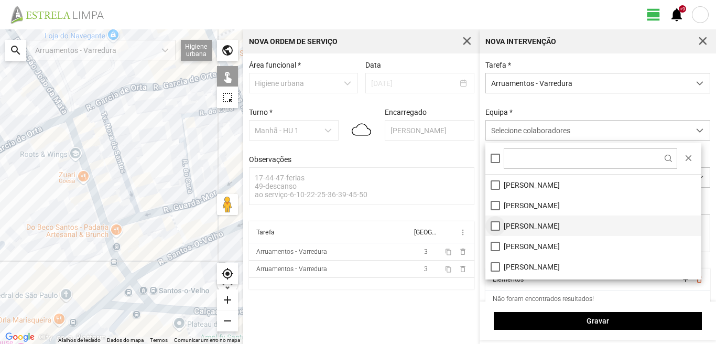
click at [492, 223] on li "[PERSON_NAME]" at bounding box center [594, 226] width 216 height 20
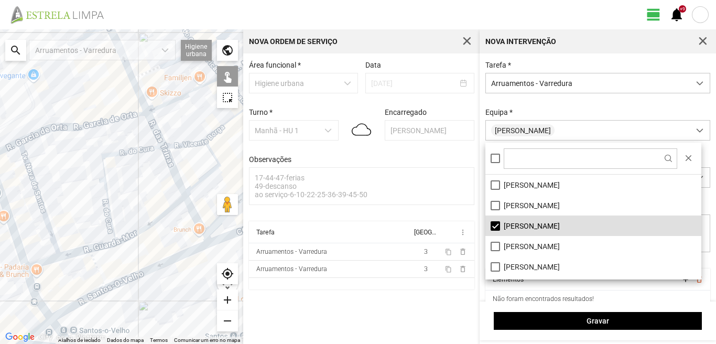
drag, startPoint x: 170, startPoint y: 232, endPoint x: 76, endPoint y: 283, distance: 107.5
click at [76, 283] on div at bounding box center [121, 186] width 243 height 315
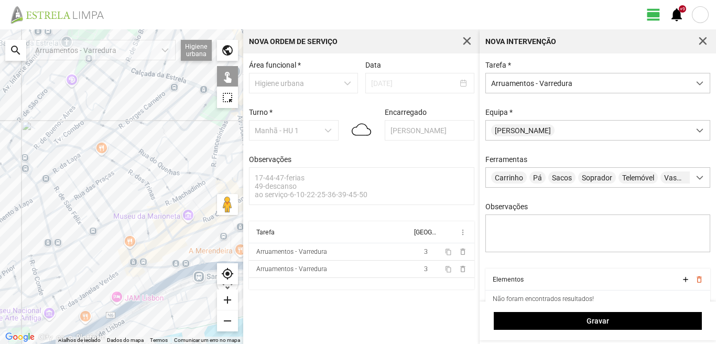
drag, startPoint x: 71, startPoint y: 177, endPoint x: 113, endPoint y: 198, distance: 46.2
click at [113, 198] on div at bounding box center [121, 186] width 243 height 315
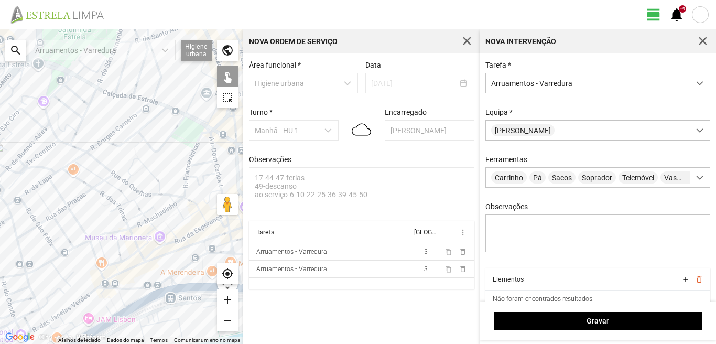
drag, startPoint x: 114, startPoint y: 196, endPoint x: 103, endPoint y: 207, distance: 15.2
click at [104, 205] on div at bounding box center [121, 186] width 243 height 315
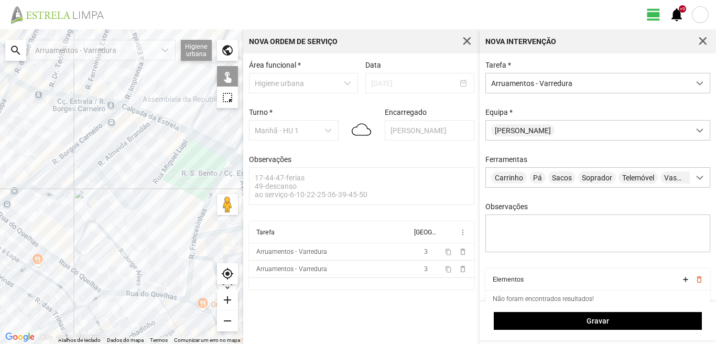
drag, startPoint x: 133, startPoint y: 159, endPoint x: 149, endPoint y: 205, distance: 48.9
click at [151, 205] on div at bounding box center [121, 186] width 243 height 315
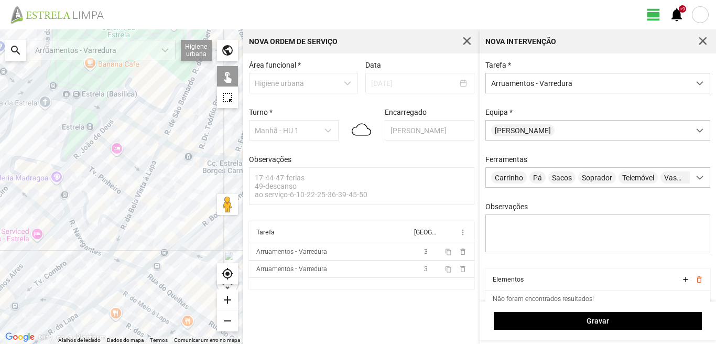
drag, startPoint x: 8, startPoint y: 186, endPoint x: 151, endPoint y: 240, distance: 152.0
click at [151, 240] on div at bounding box center [121, 186] width 243 height 315
click at [96, 251] on div at bounding box center [121, 186] width 243 height 315
click at [77, 231] on div at bounding box center [121, 186] width 243 height 315
click at [61, 187] on div at bounding box center [121, 186] width 243 height 315
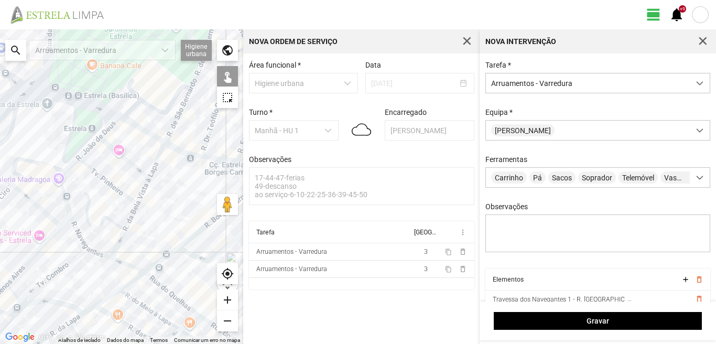
click at [64, 171] on div at bounding box center [121, 186] width 243 height 315
drag, startPoint x: 86, startPoint y: 151, endPoint x: 104, endPoint y: 127, distance: 29.9
click at [86, 149] on div at bounding box center [121, 186] width 243 height 315
click at [106, 127] on div at bounding box center [121, 186] width 243 height 315
click at [110, 144] on div at bounding box center [121, 186] width 243 height 315
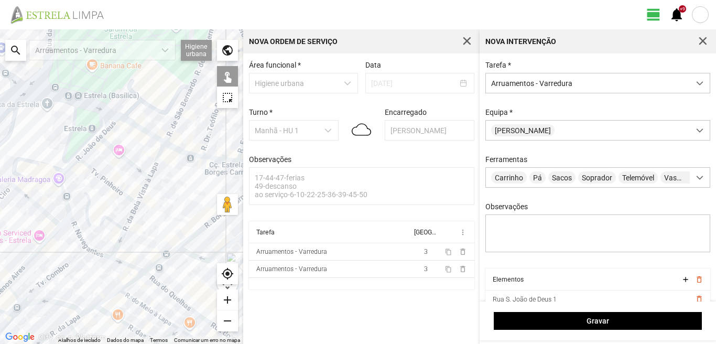
click at [101, 178] on div at bounding box center [121, 186] width 243 height 315
click at [84, 216] on div at bounding box center [121, 186] width 243 height 315
click at [136, 127] on div at bounding box center [121, 186] width 243 height 315
click at [154, 159] on div at bounding box center [121, 186] width 243 height 315
click at [156, 162] on div at bounding box center [121, 186] width 243 height 315
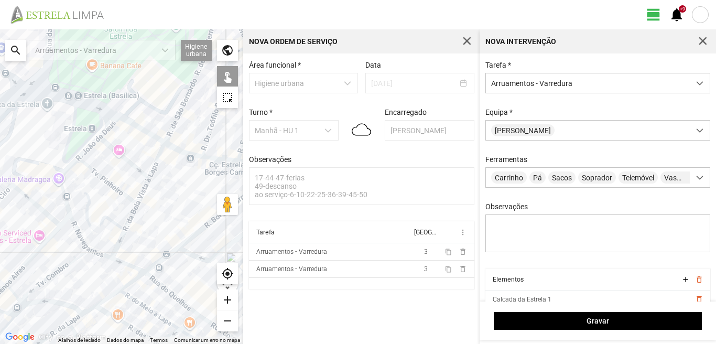
click at [141, 191] on div at bounding box center [121, 186] width 243 height 315
click at [140, 192] on div at bounding box center [121, 186] width 243 height 315
click at [144, 190] on div at bounding box center [121, 186] width 243 height 315
click at [130, 214] on div at bounding box center [121, 186] width 243 height 315
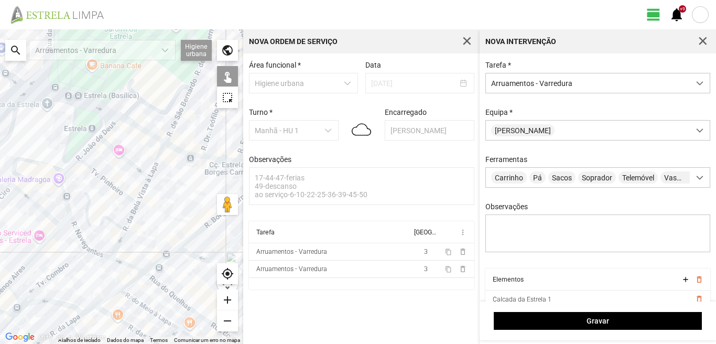
click at [130, 214] on div at bounding box center [121, 186] width 243 height 315
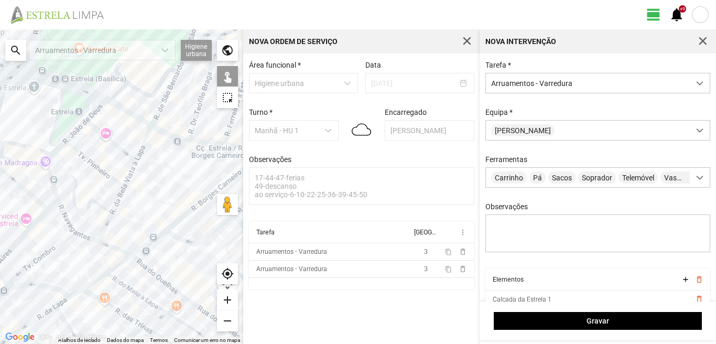
drag, startPoint x: 130, startPoint y: 214, endPoint x: 115, endPoint y: 195, distance: 23.9
click at [115, 195] on div at bounding box center [121, 186] width 243 height 315
click at [116, 198] on div at bounding box center [121, 186] width 243 height 315
click at [99, 231] on div at bounding box center [121, 186] width 243 height 315
click at [163, 132] on div at bounding box center [121, 186] width 243 height 315
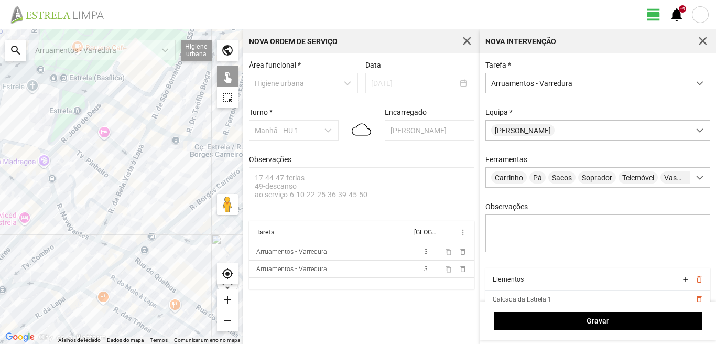
click at [194, 140] on div at bounding box center [121, 186] width 243 height 315
click at [160, 131] on div at bounding box center [121, 186] width 243 height 315
click at [198, 139] on div at bounding box center [121, 186] width 243 height 315
click at [110, 246] on div at bounding box center [121, 186] width 243 height 315
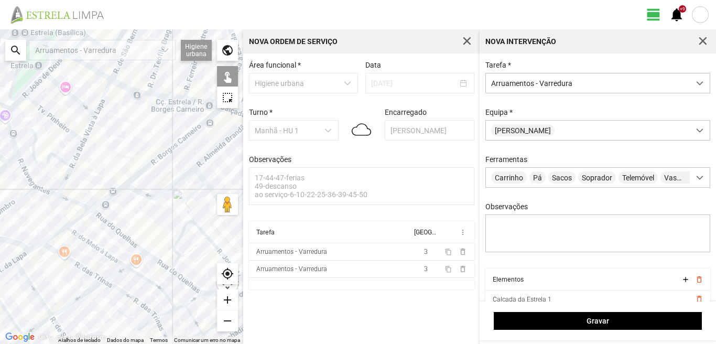
drag, startPoint x: 177, startPoint y: 267, endPoint x: 140, endPoint y: 221, distance: 59.2
click at [140, 221] on div at bounding box center [121, 186] width 243 height 315
click at [112, 226] on div at bounding box center [121, 186] width 243 height 315
click at [161, 263] on div at bounding box center [121, 186] width 243 height 315
click at [184, 279] on div at bounding box center [121, 186] width 243 height 315
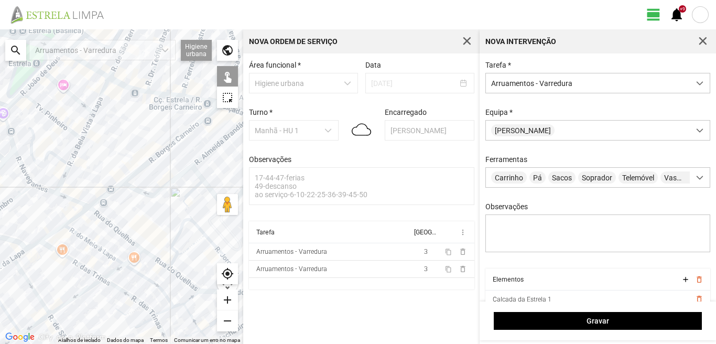
click at [174, 255] on div at bounding box center [121, 186] width 243 height 315
click at [147, 232] on div at bounding box center [121, 186] width 243 height 315
drag, startPoint x: 193, startPoint y: 236, endPoint x: 128, endPoint y: 223, distance: 66.3
click at [130, 223] on div at bounding box center [121, 186] width 243 height 315
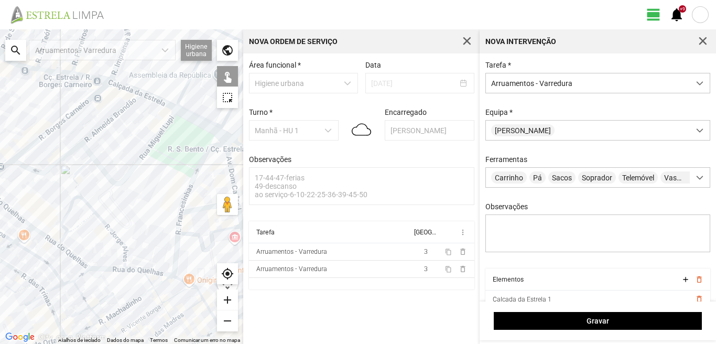
click at [109, 227] on div at bounding box center [121, 186] width 243 height 315
click at [107, 269] on div at bounding box center [121, 186] width 243 height 315
click at [175, 279] on div at bounding box center [121, 186] width 243 height 315
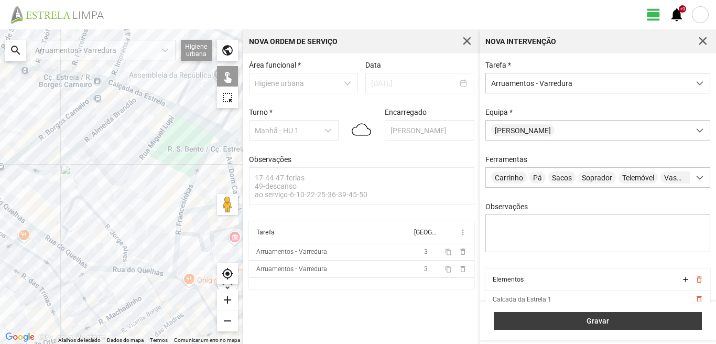
click at [565, 317] on span "Gravar" at bounding box center [598, 321] width 197 height 8
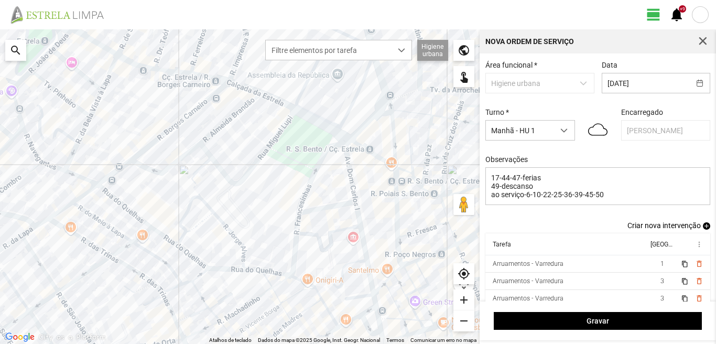
click at [703, 228] on span "add" at bounding box center [706, 225] width 7 height 7
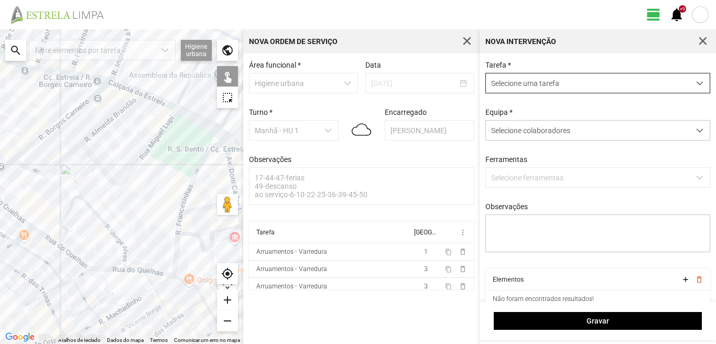
click at [536, 82] on span "Selecione uma tarefa" at bounding box center [588, 82] width 204 height 19
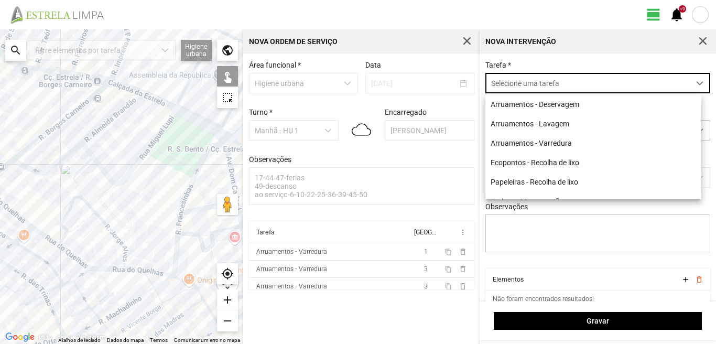
scroll to position [6, 47]
click at [514, 157] on li "Ecopontos - Recolha de lixo" at bounding box center [594, 162] width 216 height 19
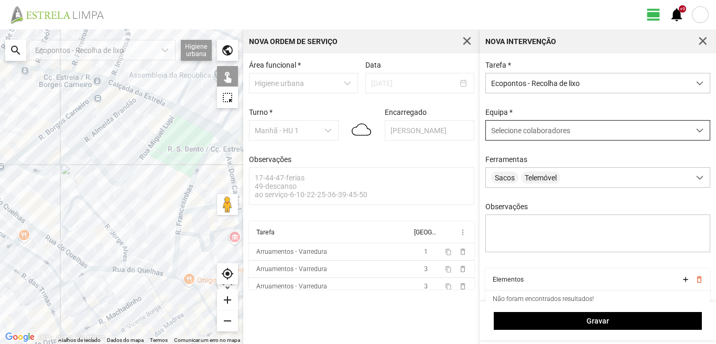
click at [508, 132] on span "Selecione colaboradores" at bounding box center [530, 130] width 79 height 8
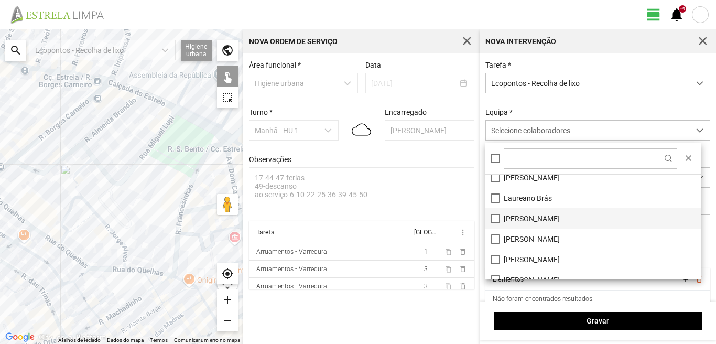
scroll to position [105, 0]
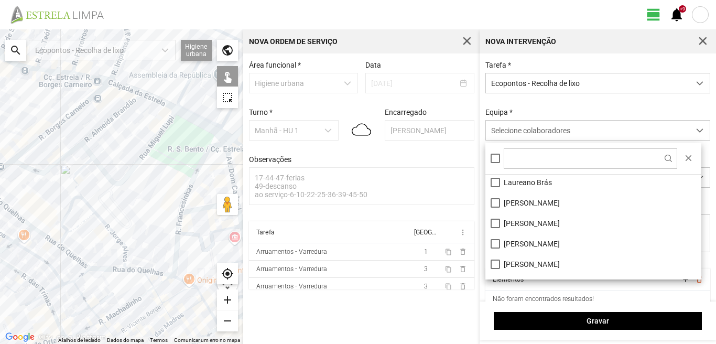
drag, startPoint x: 494, startPoint y: 245, endPoint x: 479, endPoint y: 242, distance: 15.4
click at [495, 245] on li "[PERSON_NAME]" at bounding box center [594, 243] width 216 height 20
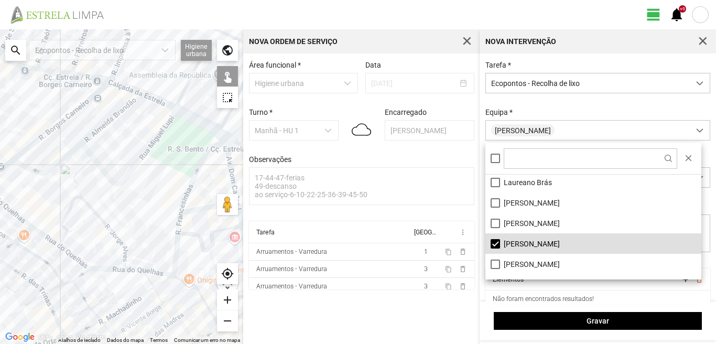
click at [176, 261] on div at bounding box center [121, 186] width 243 height 315
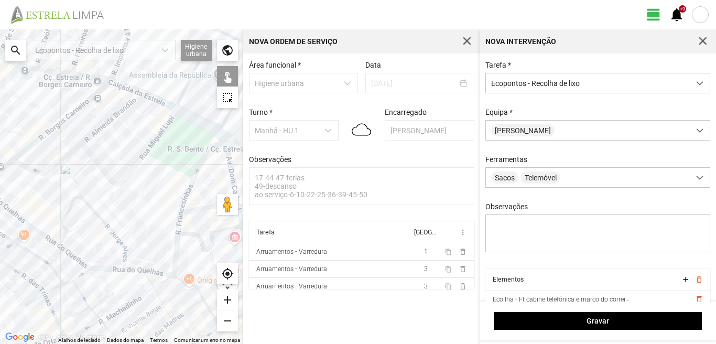
click at [180, 276] on div at bounding box center [121, 186] width 243 height 315
click at [205, 210] on div at bounding box center [121, 186] width 243 height 315
click at [203, 148] on div at bounding box center [121, 186] width 243 height 315
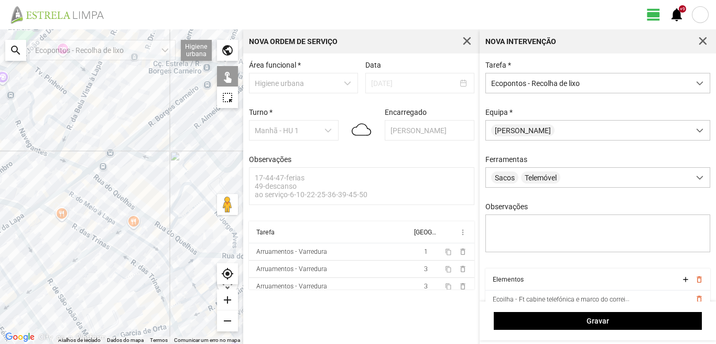
drag, startPoint x: 68, startPoint y: 227, endPoint x: 116, endPoint y: 223, distance: 47.9
click at [116, 223] on div at bounding box center [121, 186] width 243 height 315
click at [111, 182] on div at bounding box center [121, 186] width 243 height 315
click at [134, 141] on div at bounding box center [121, 186] width 243 height 315
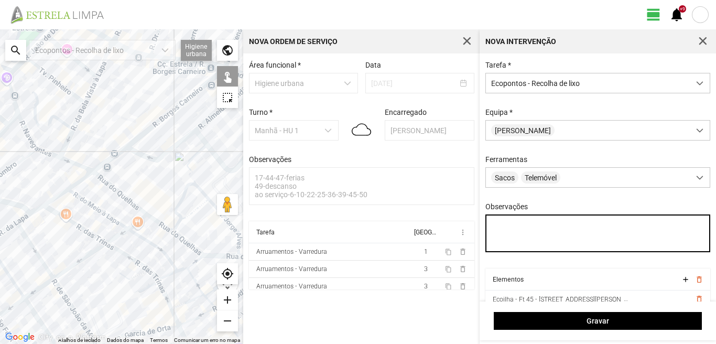
click at [497, 232] on textarea "Observações" at bounding box center [599, 234] width 226 height 38
type textarea "marco"
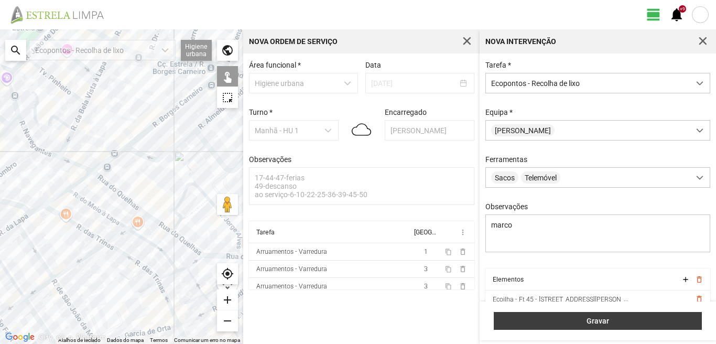
click at [584, 318] on span "Gravar" at bounding box center [598, 321] width 197 height 8
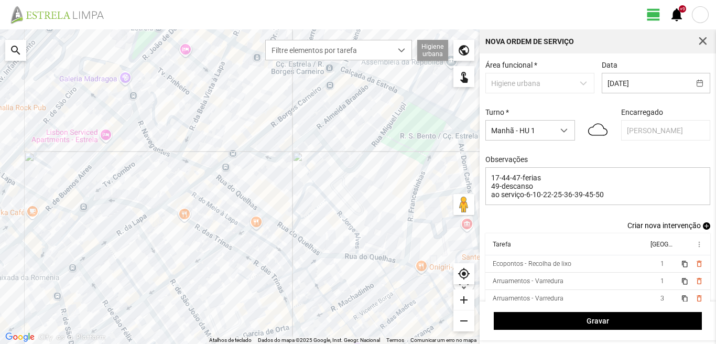
click at [703, 228] on span "add" at bounding box center [706, 225] width 7 height 7
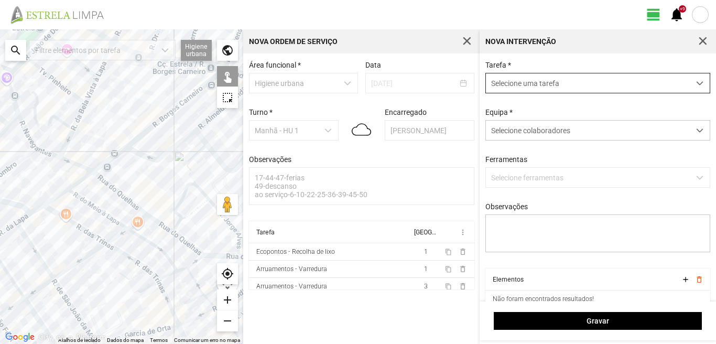
click at [578, 83] on span "Selecione uma tarefa" at bounding box center [588, 82] width 204 height 19
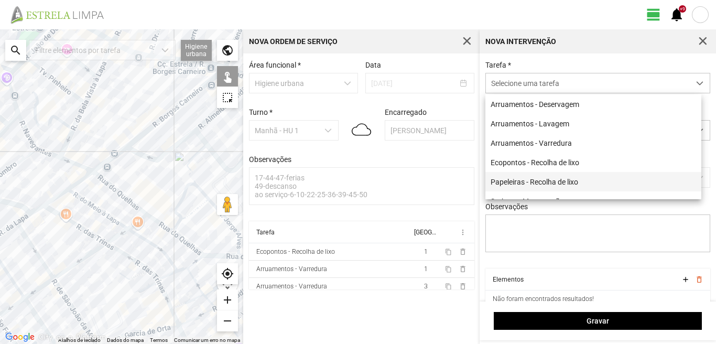
click at [539, 183] on li "Papeleiras - Recolha de lixo" at bounding box center [594, 181] width 216 height 19
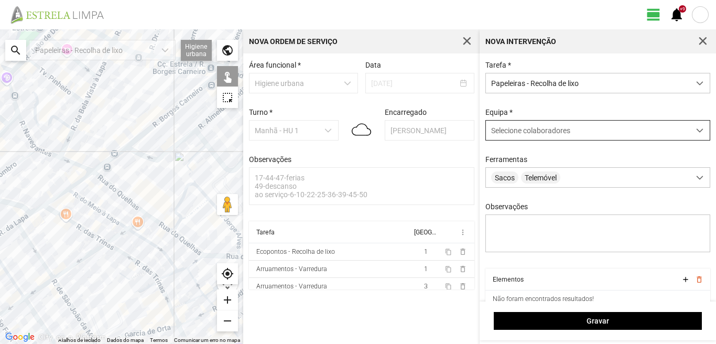
click at [541, 135] on span "Selecione colaboradores" at bounding box center [530, 130] width 79 height 8
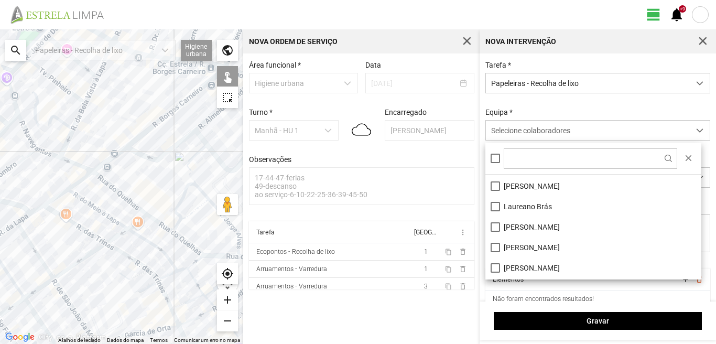
scroll to position [105, 0]
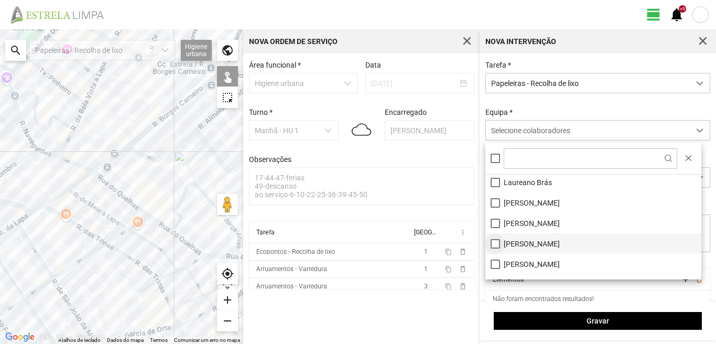
click at [495, 244] on li "[PERSON_NAME]" at bounding box center [594, 243] width 216 height 20
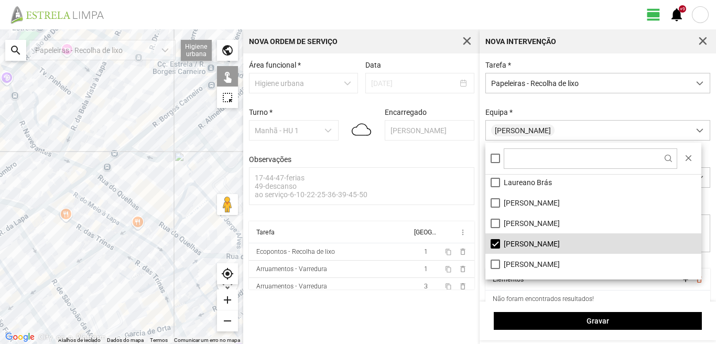
click at [173, 228] on div at bounding box center [121, 186] width 243 height 315
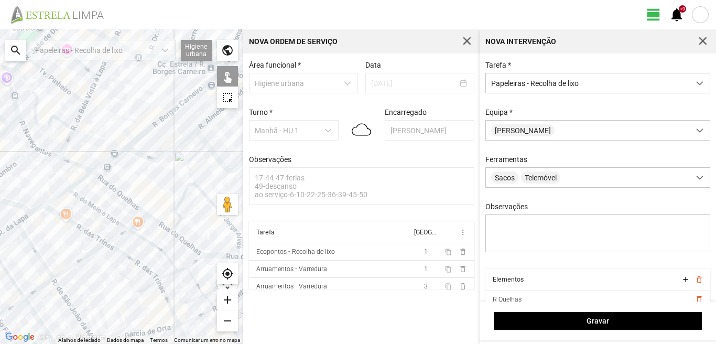
click at [185, 231] on div at bounding box center [121, 186] width 243 height 315
click at [185, 227] on div at bounding box center [121, 186] width 243 height 315
click at [191, 222] on div at bounding box center [121, 186] width 243 height 315
click at [193, 255] on div at bounding box center [121, 186] width 243 height 315
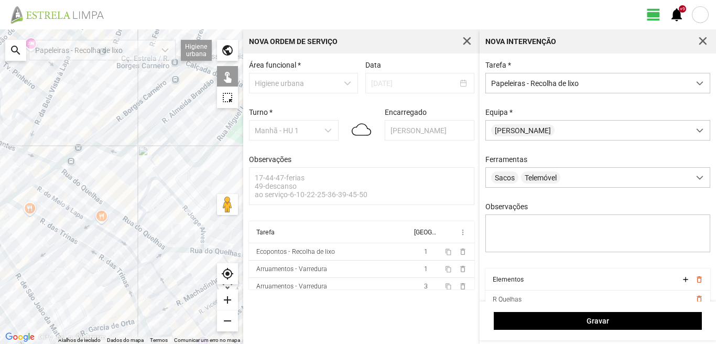
drag, startPoint x: 203, startPoint y: 253, endPoint x: 145, endPoint y: 245, distance: 59.3
click at [149, 246] on div at bounding box center [121, 186] width 243 height 315
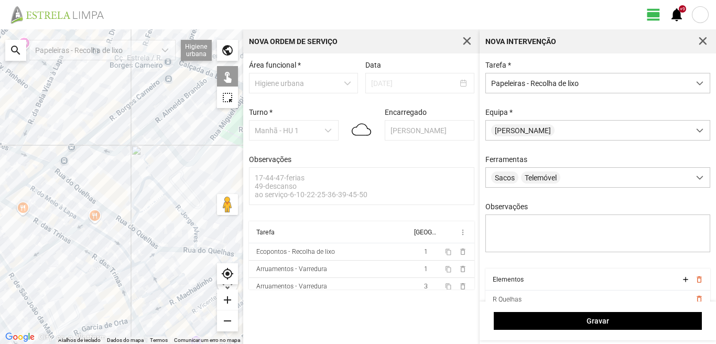
click at [202, 252] on div at bounding box center [121, 186] width 243 height 315
click at [198, 245] on div at bounding box center [121, 186] width 243 height 315
click at [198, 237] on div at bounding box center [121, 186] width 243 height 315
click at [87, 147] on div at bounding box center [121, 186] width 243 height 315
click at [84, 135] on div at bounding box center [121, 186] width 243 height 315
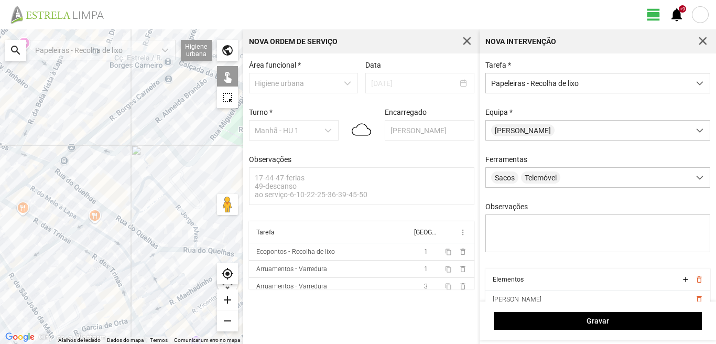
click at [78, 142] on div at bounding box center [121, 186] width 243 height 315
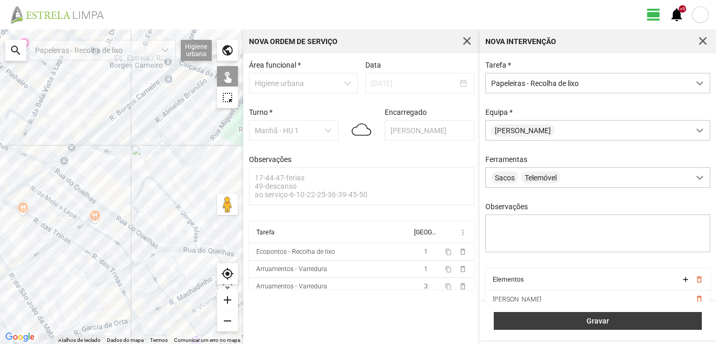
click at [608, 315] on button "Gravar" at bounding box center [598, 321] width 208 height 18
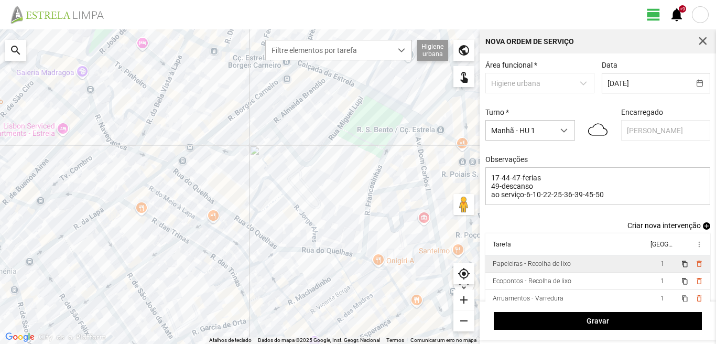
scroll to position [40, 0]
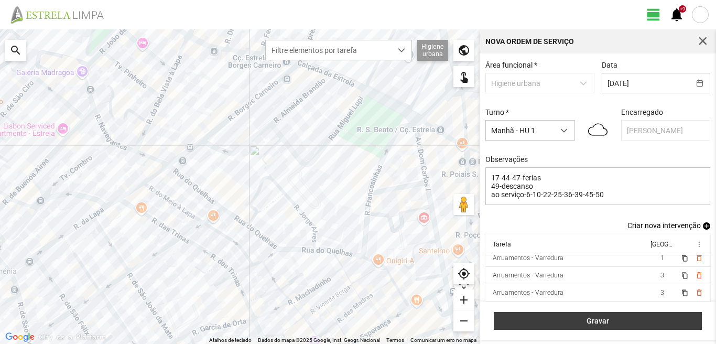
click at [617, 318] on span "Gravar" at bounding box center [598, 321] width 197 height 8
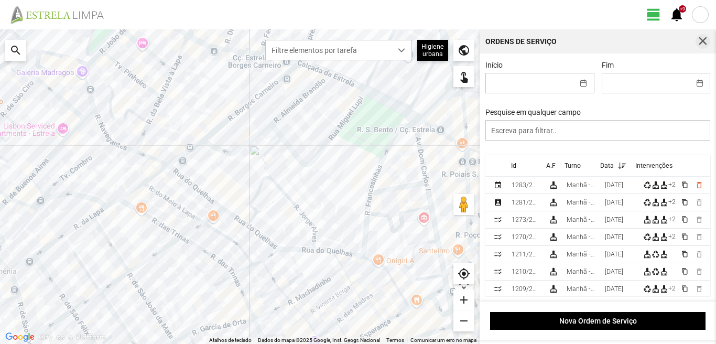
click at [705, 41] on span "button" at bounding box center [703, 41] width 9 height 9
